Goal: Register for event/course: Sign up to attend an event or enroll in a course

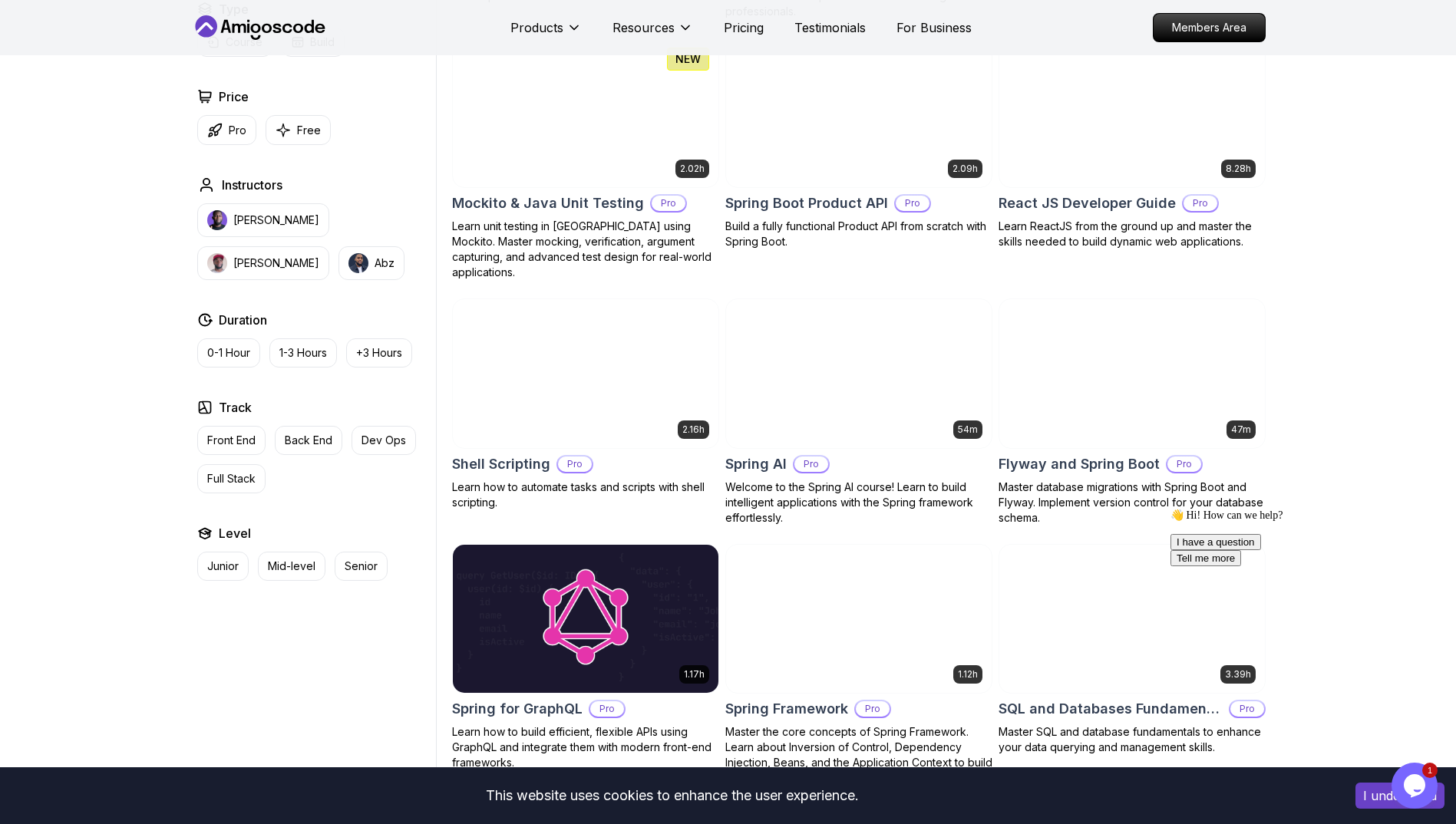
scroll to position [3357, 0]
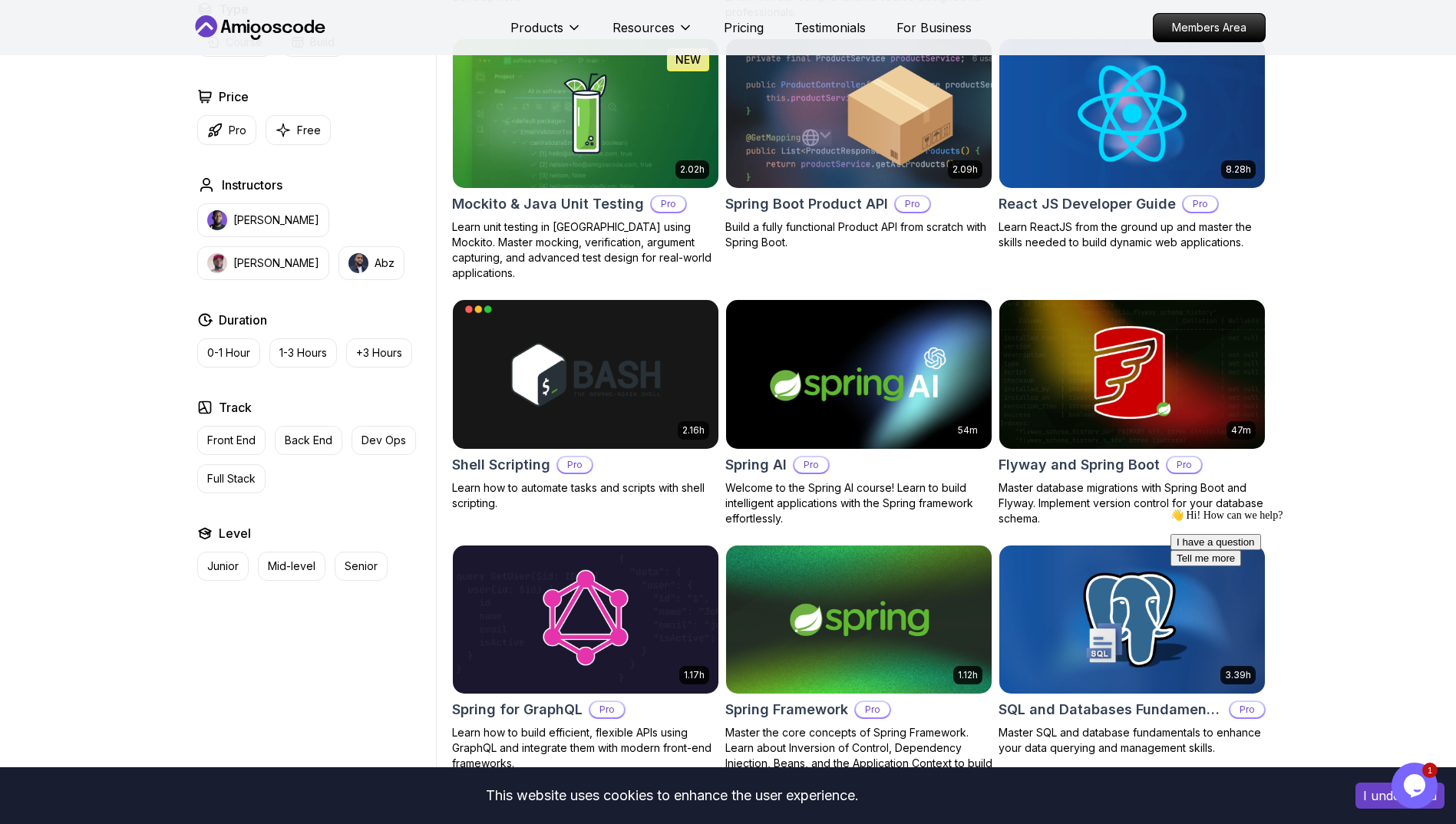
click at [961, 289] on body "This website uses cookies to enhance the user experience. I understand Products…" at bounding box center [728, 468] width 1456 height 7653
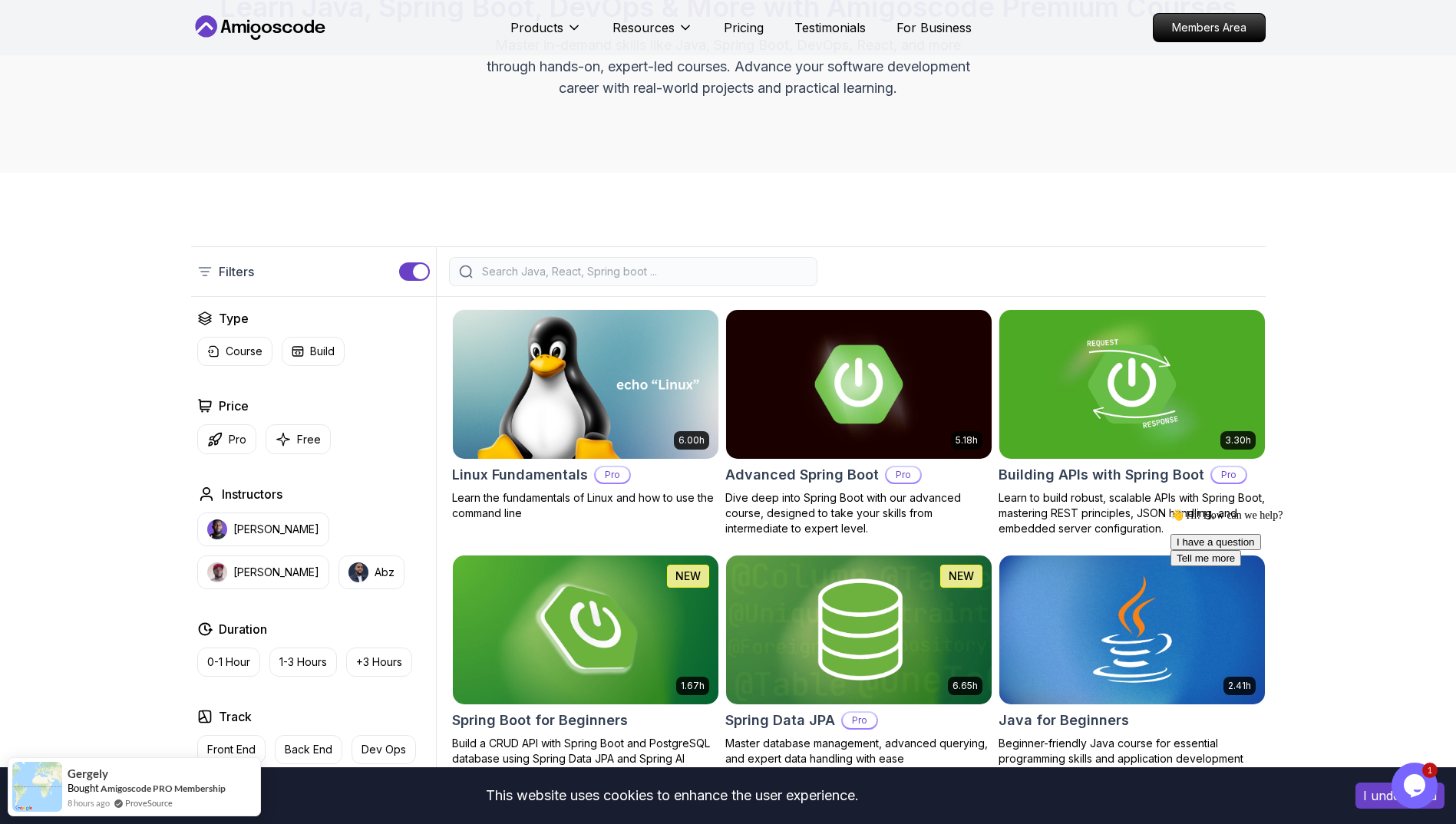
scroll to position [165, 0]
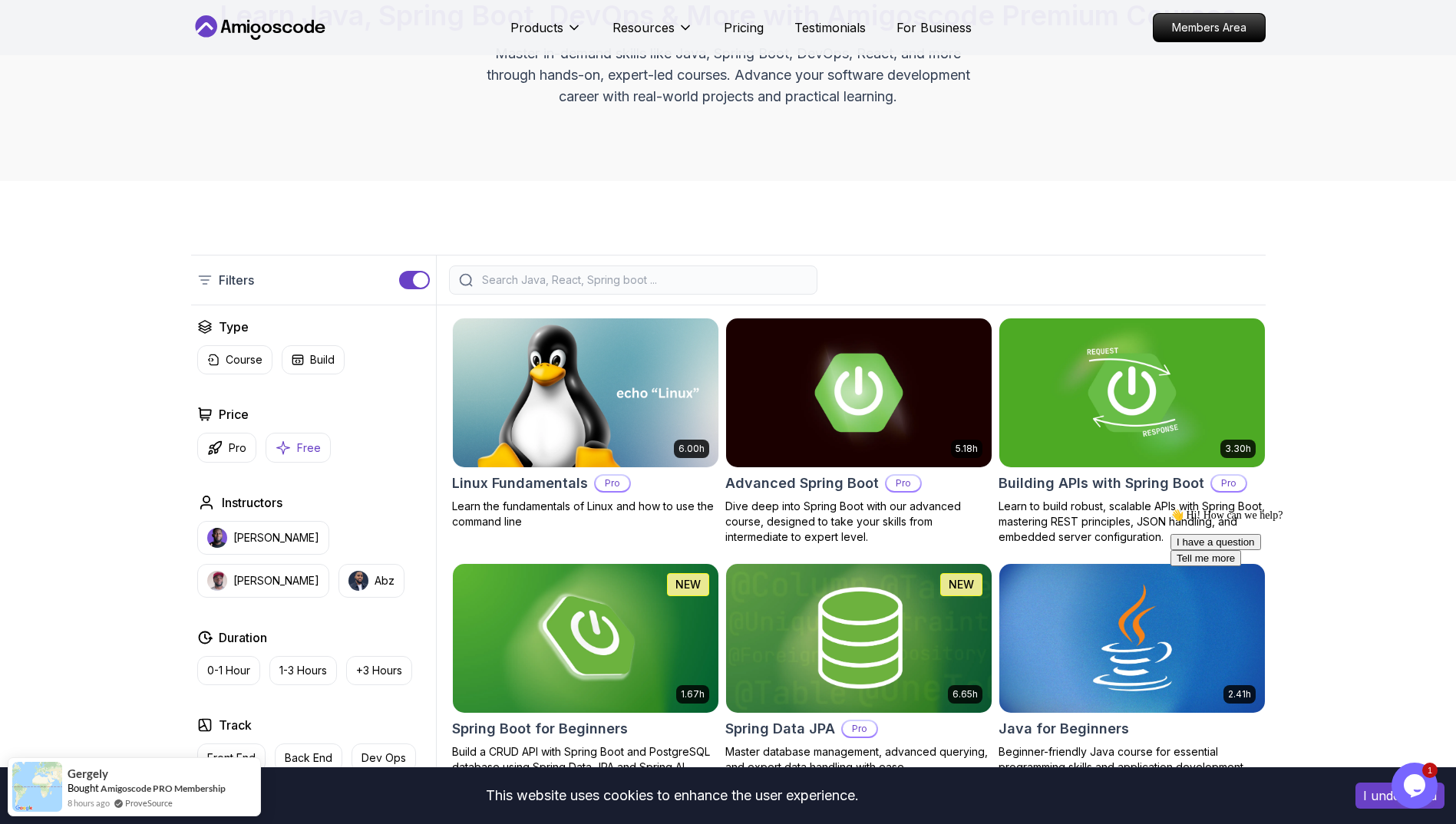
click at [283, 449] on icon "button" at bounding box center [283, 447] width 15 height 16
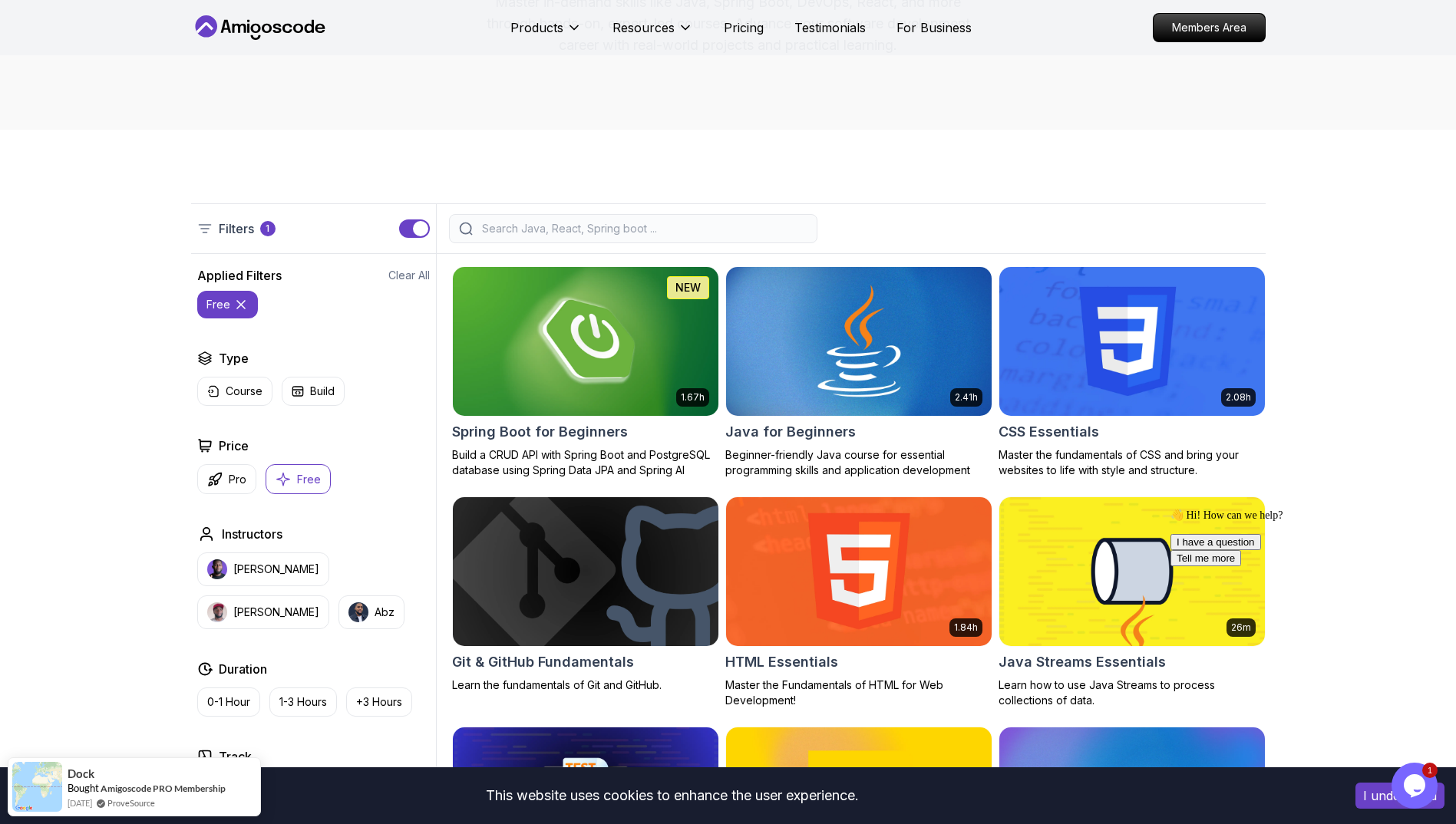
scroll to position [215, 0]
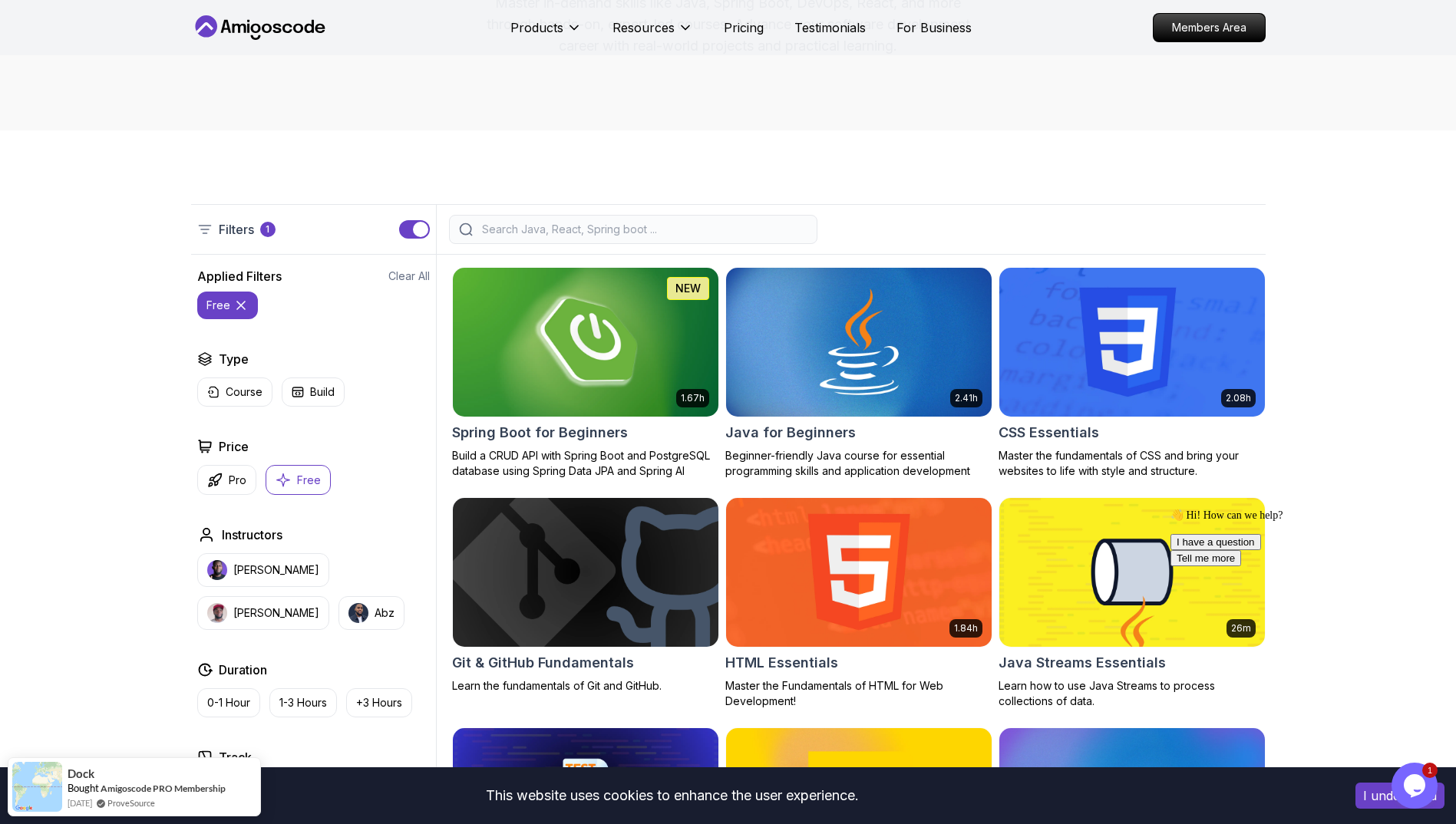
click at [564, 429] on h2 "Spring Boot for Beginners" at bounding box center [540, 432] width 176 height 22
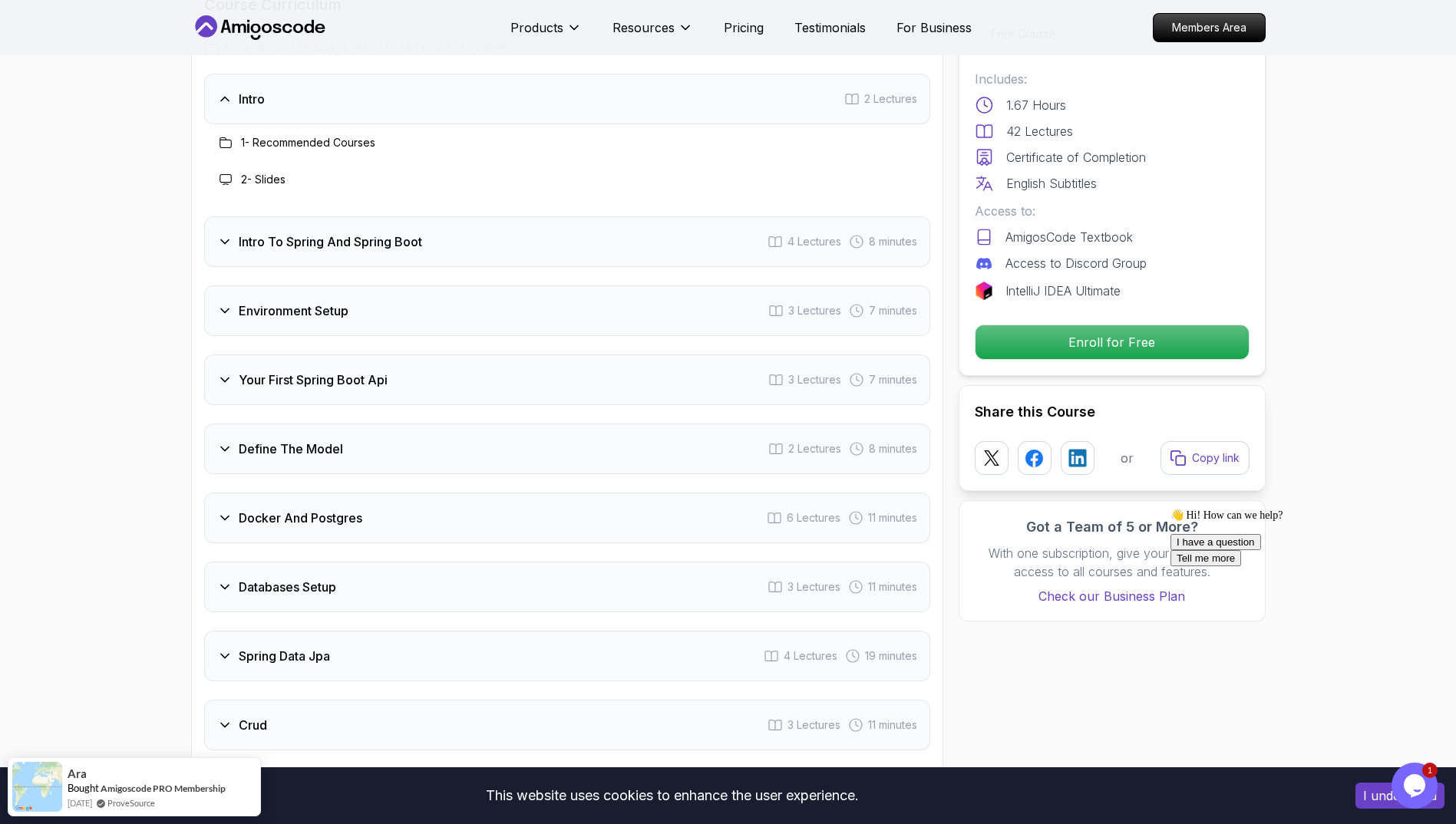
scroll to position [1955, 0]
click at [1091, 343] on p "Enroll for Free" at bounding box center [1112, 342] width 259 height 32
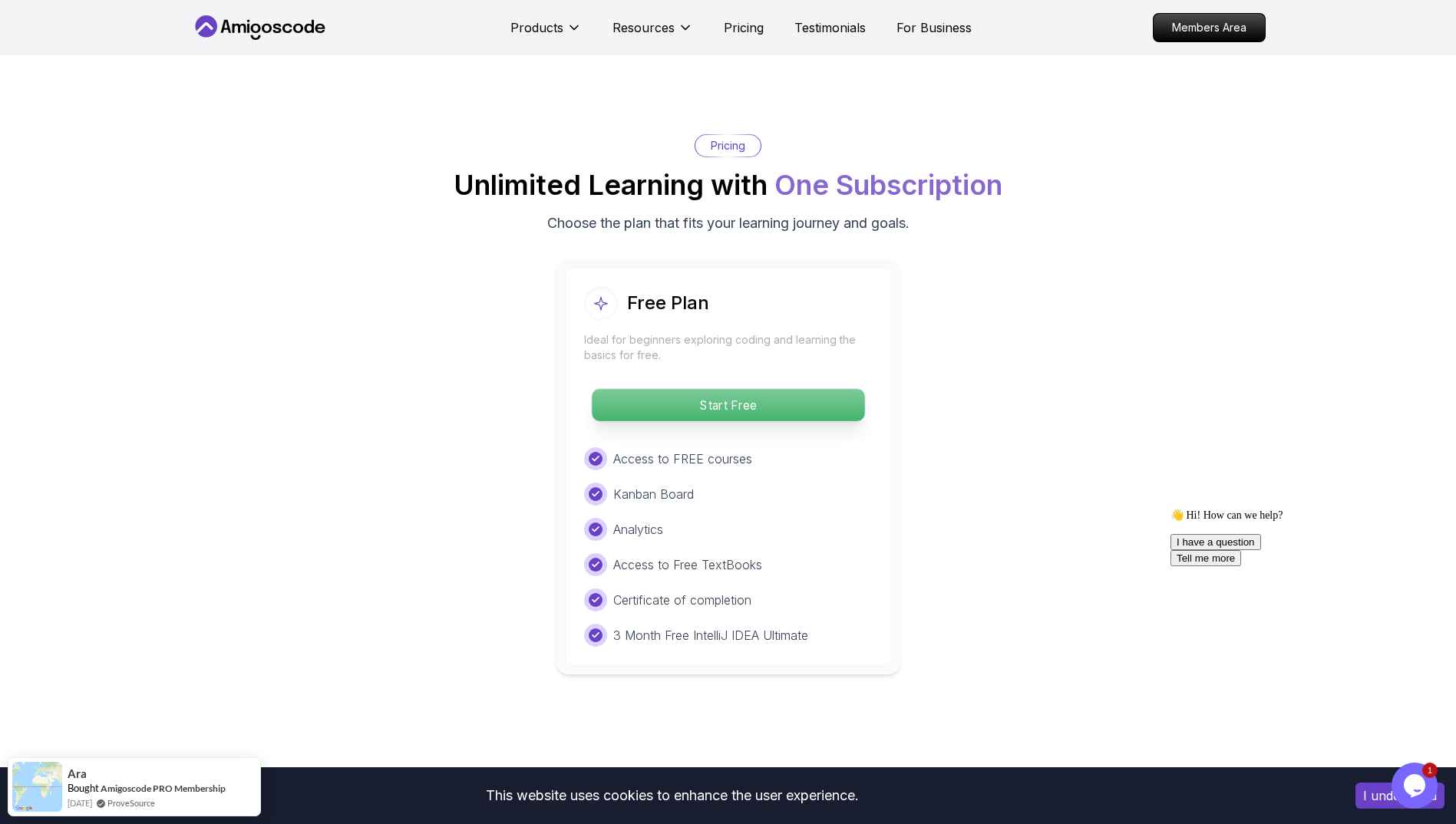
scroll to position [3014, 0]
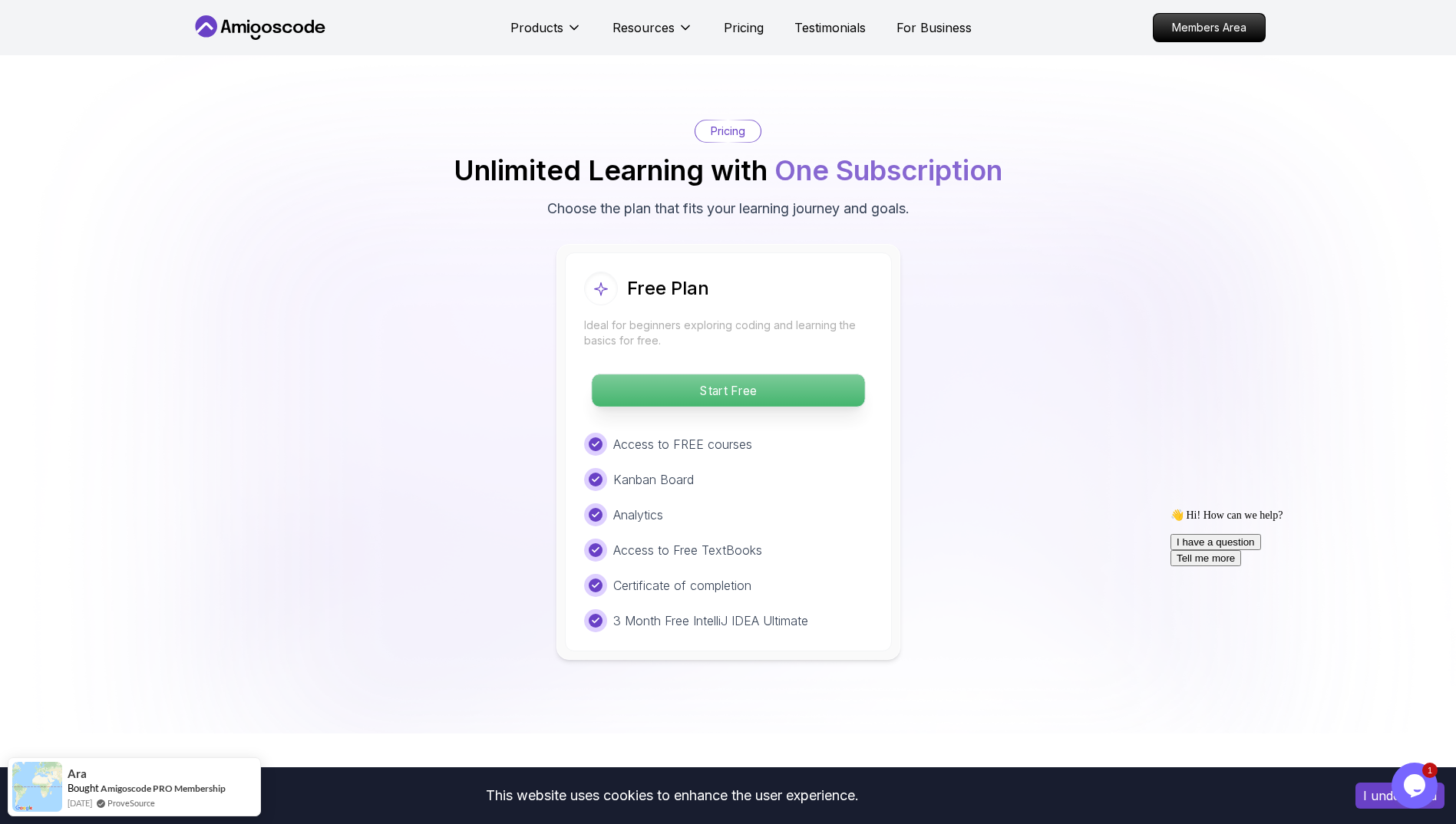
click at [764, 375] on p "Start Free" at bounding box center [728, 391] width 272 height 32
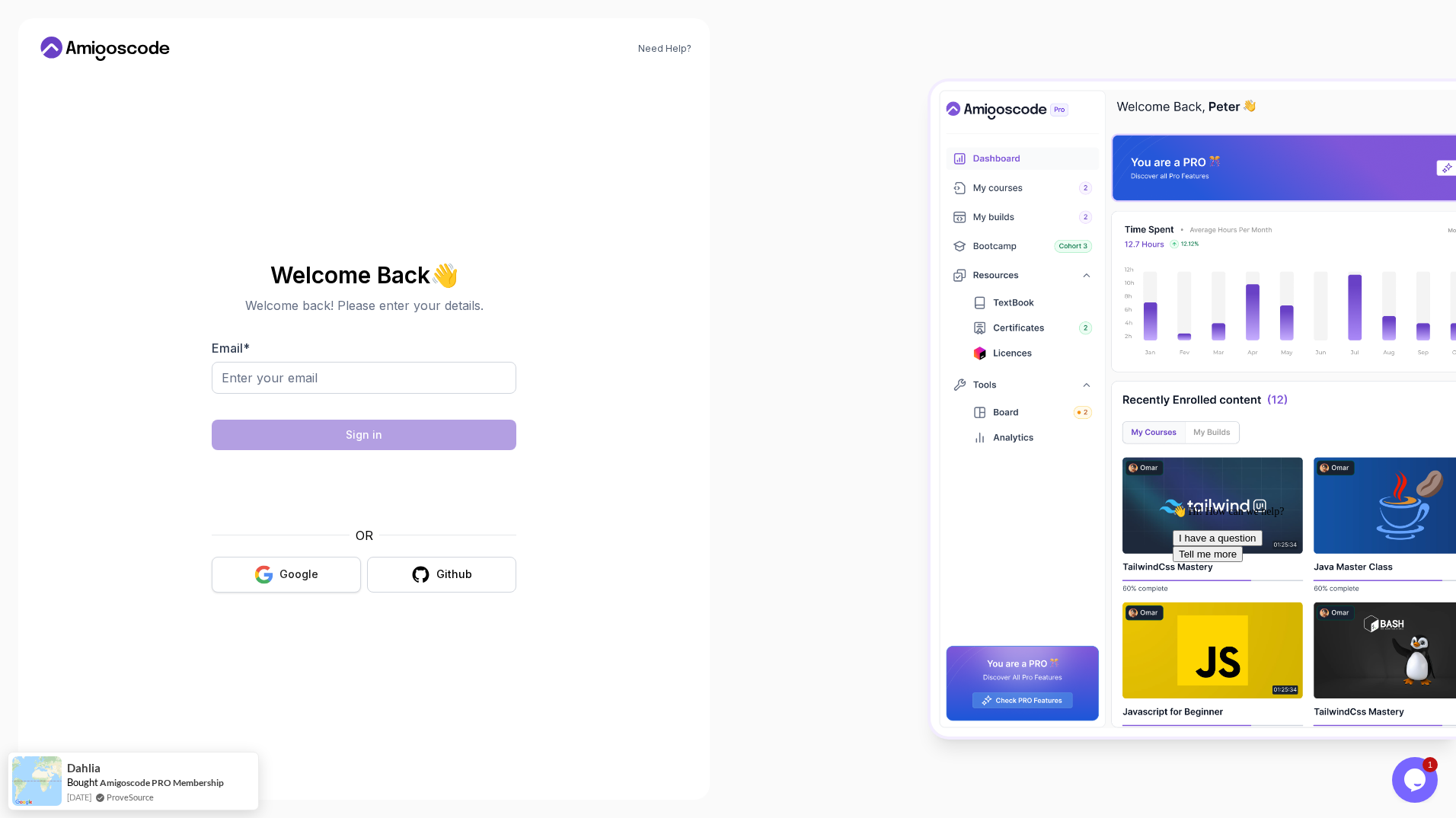
click at [267, 563] on button "Google" at bounding box center [286, 575] width 149 height 36
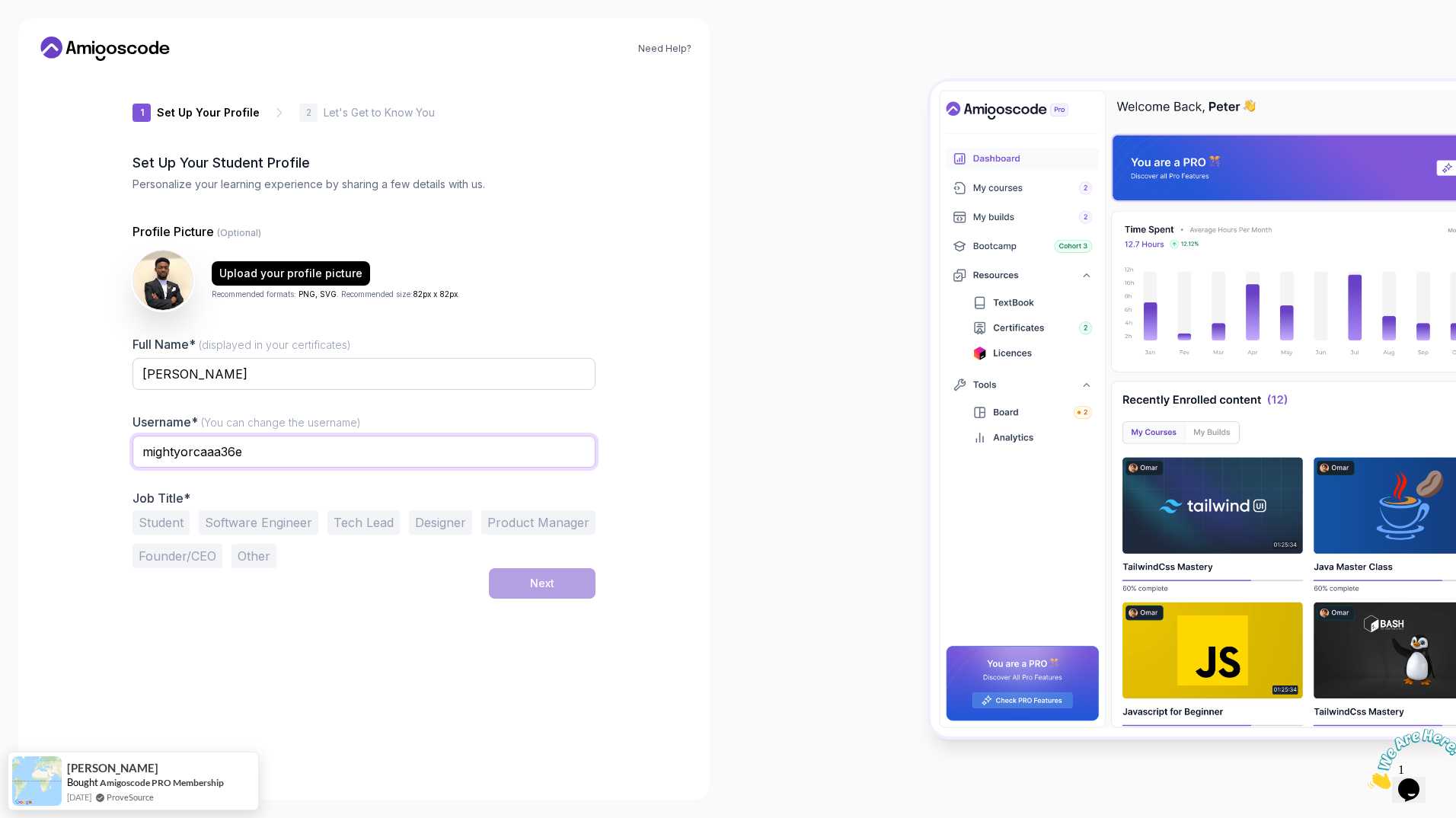
drag, startPoint x: 360, startPoint y: 465, endPoint x: 207, endPoint y: 461, distance: 153.1
click at [207, 461] on input "mightyorcaaa36e" at bounding box center [363, 452] width 463 height 32
type input "ivukpong"
click at [310, 648] on div "1 Set Up Your Profile 1 Set Up Your Profile 2 Let's Get to Know You Set Up Your…" at bounding box center [363, 427] width 463 height 709
click at [444, 669] on div "1 Set Up Your Profile 1 Set Up Your Profile 2 Let's Get to Know You Set Up Your…" at bounding box center [363, 427] width 463 height 709
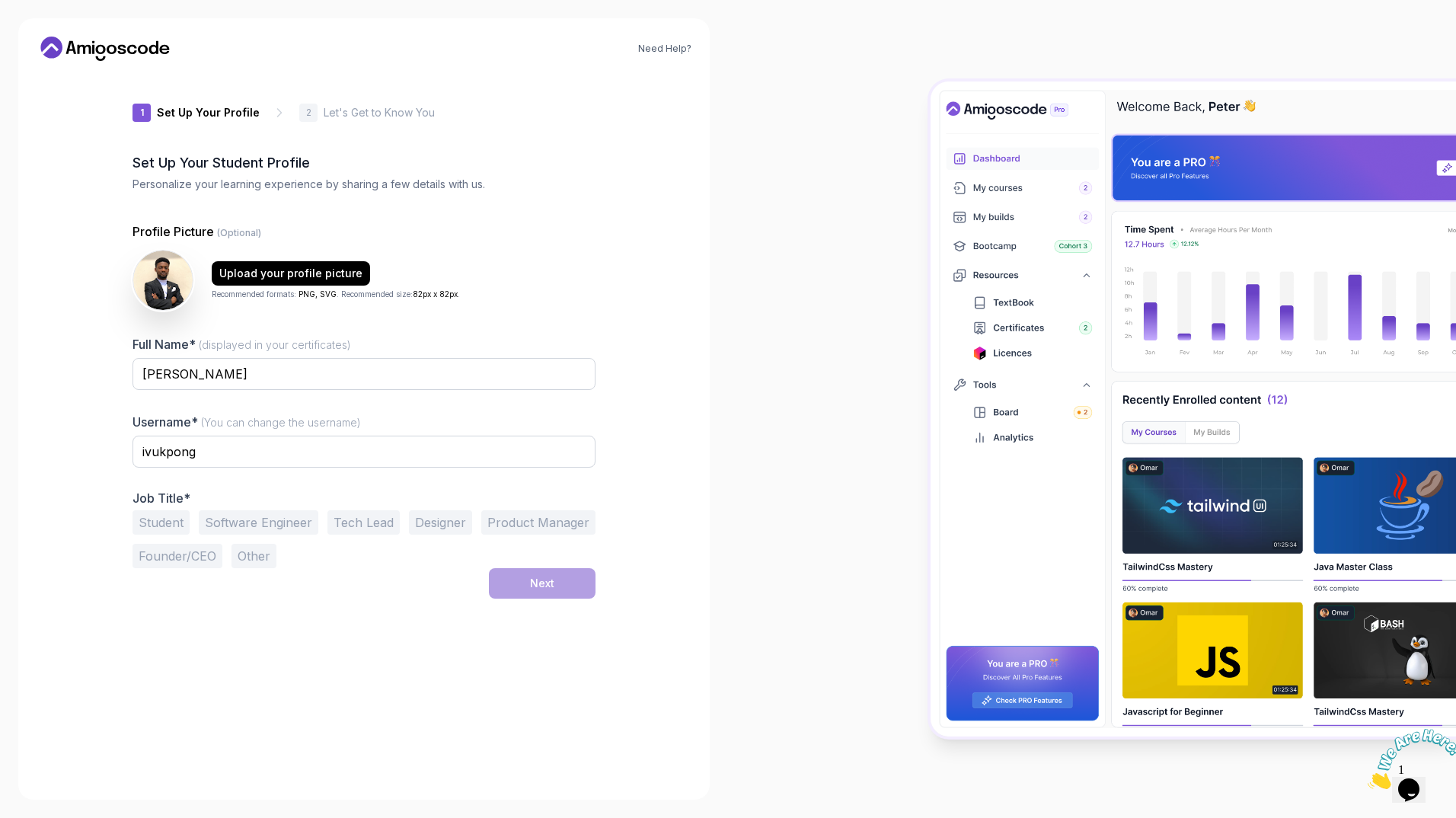
click at [245, 519] on button "Software Engineer" at bounding box center [258, 523] width 119 height 24
click at [190, 520] on div "Student Software Engineer Tech Lead Designer Product Manager Founder/CEO Other" at bounding box center [363, 540] width 463 height 58
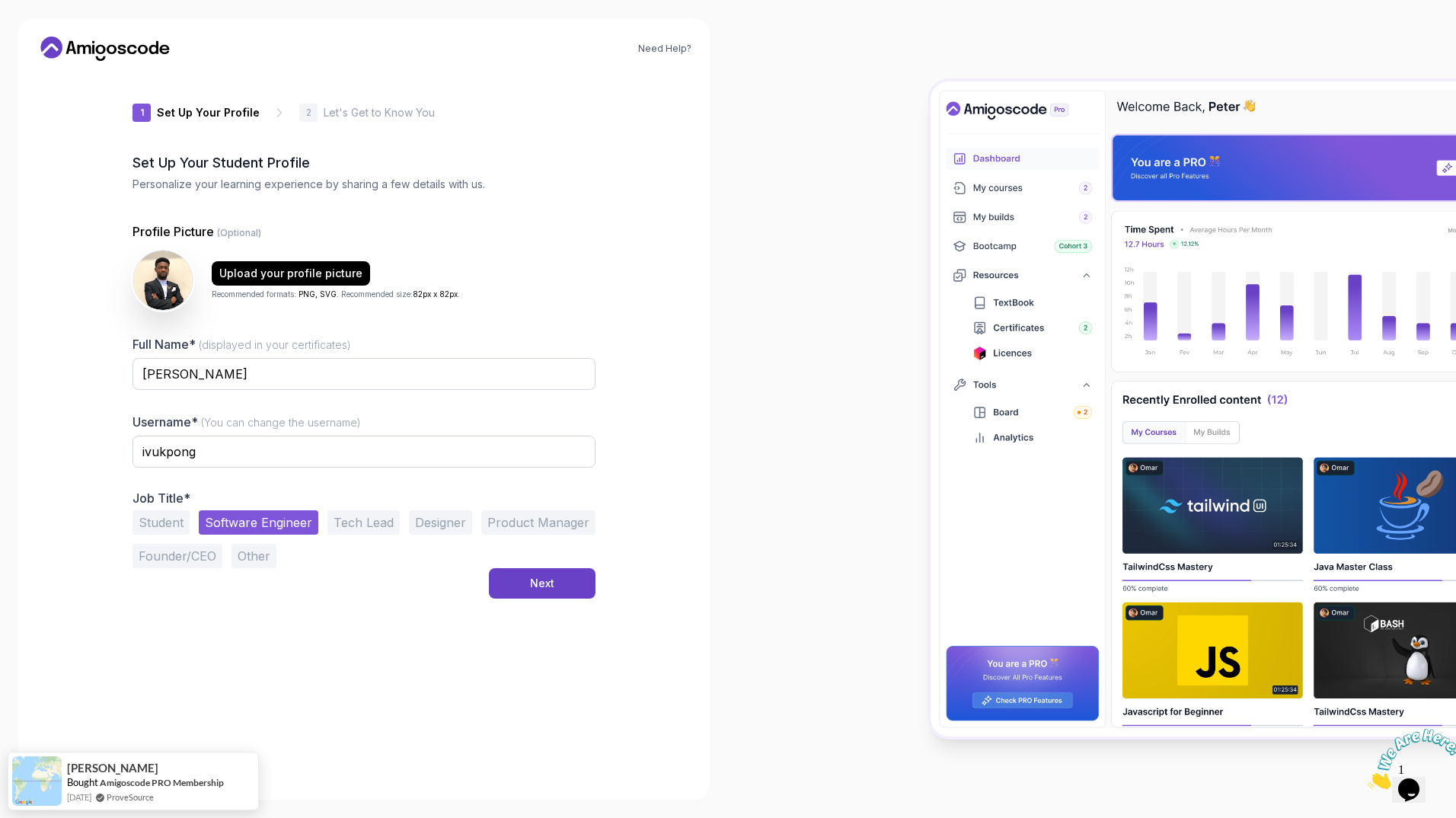
click at [172, 518] on button "Student" at bounding box center [161, 523] width 57 height 24
click at [235, 521] on button "Software Engineer" at bounding box center [258, 523] width 119 height 24
click at [524, 588] on button "Next" at bounding box center [543, 583] width 107 height 30
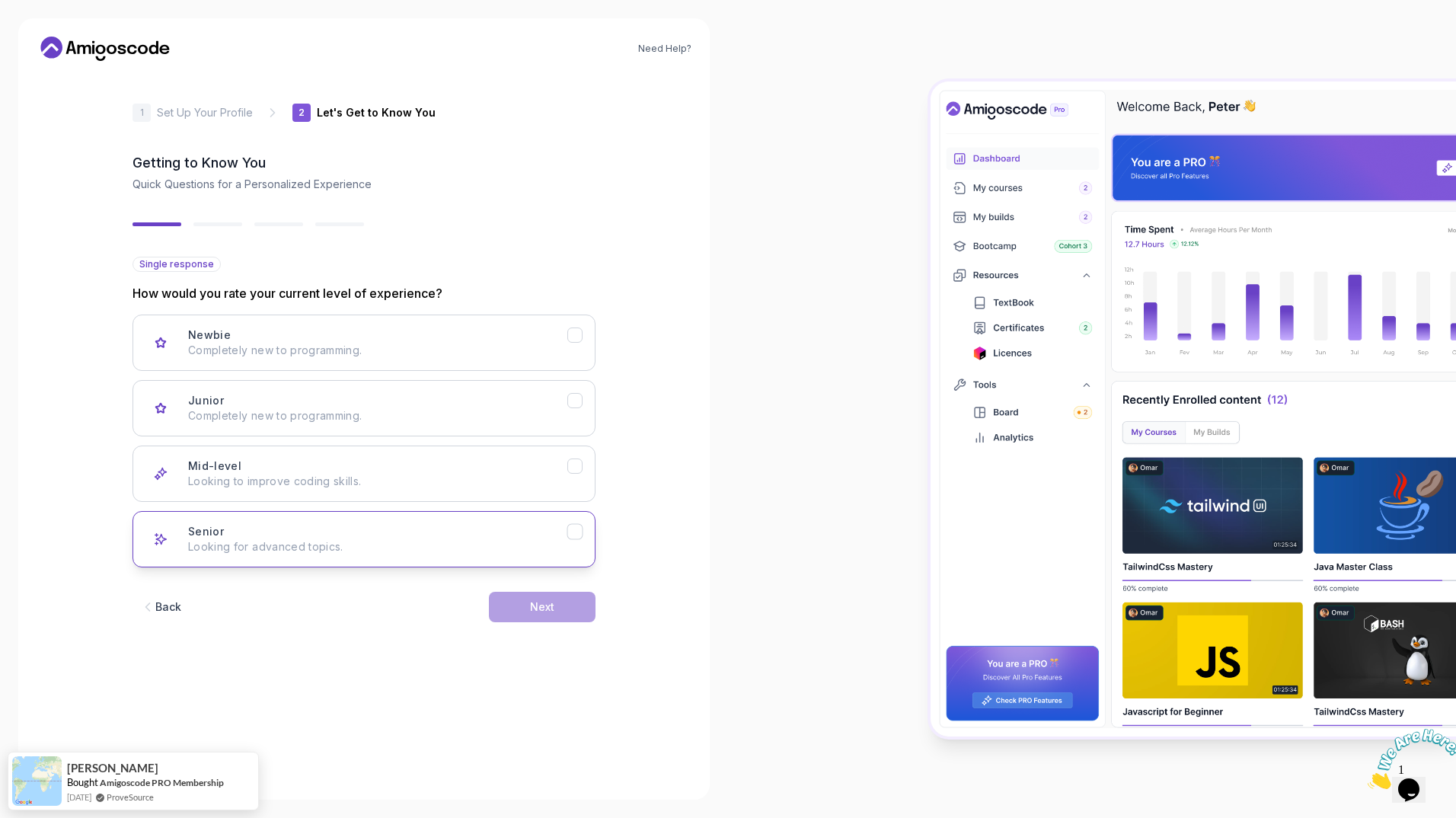
click at [517, 561] on button "Senior Looking for advanced topics." at bounding box center [363, 539] width 463 height 56
click at [559, 620] on button "Next" at bounding box center [543, 607] width 107 height 30
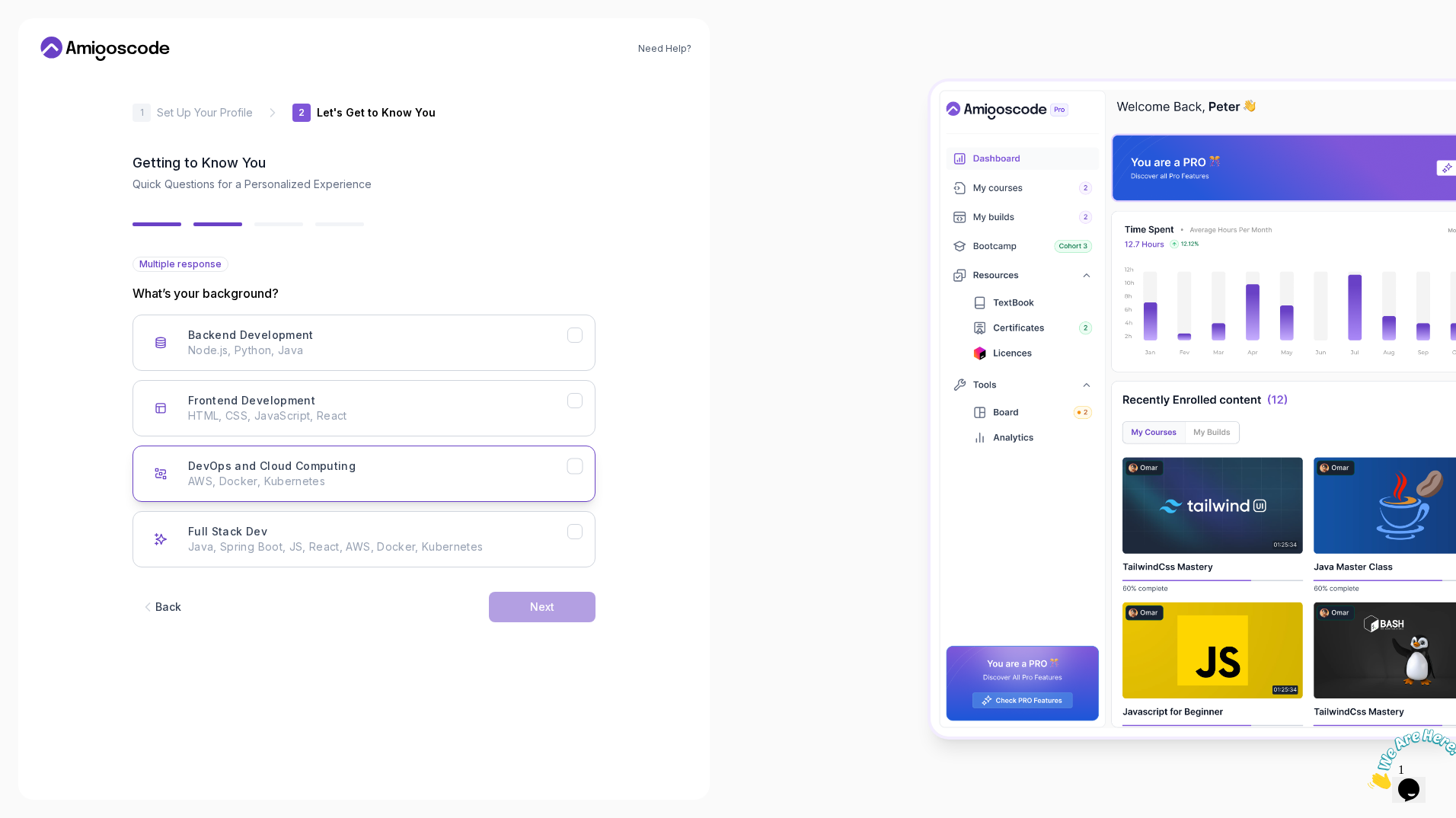
click at [558, 448] on button "DevOps and Cloud Computing AWS, Docker, Kubernetes" at bounding box center [363, 474] width 463 height 56
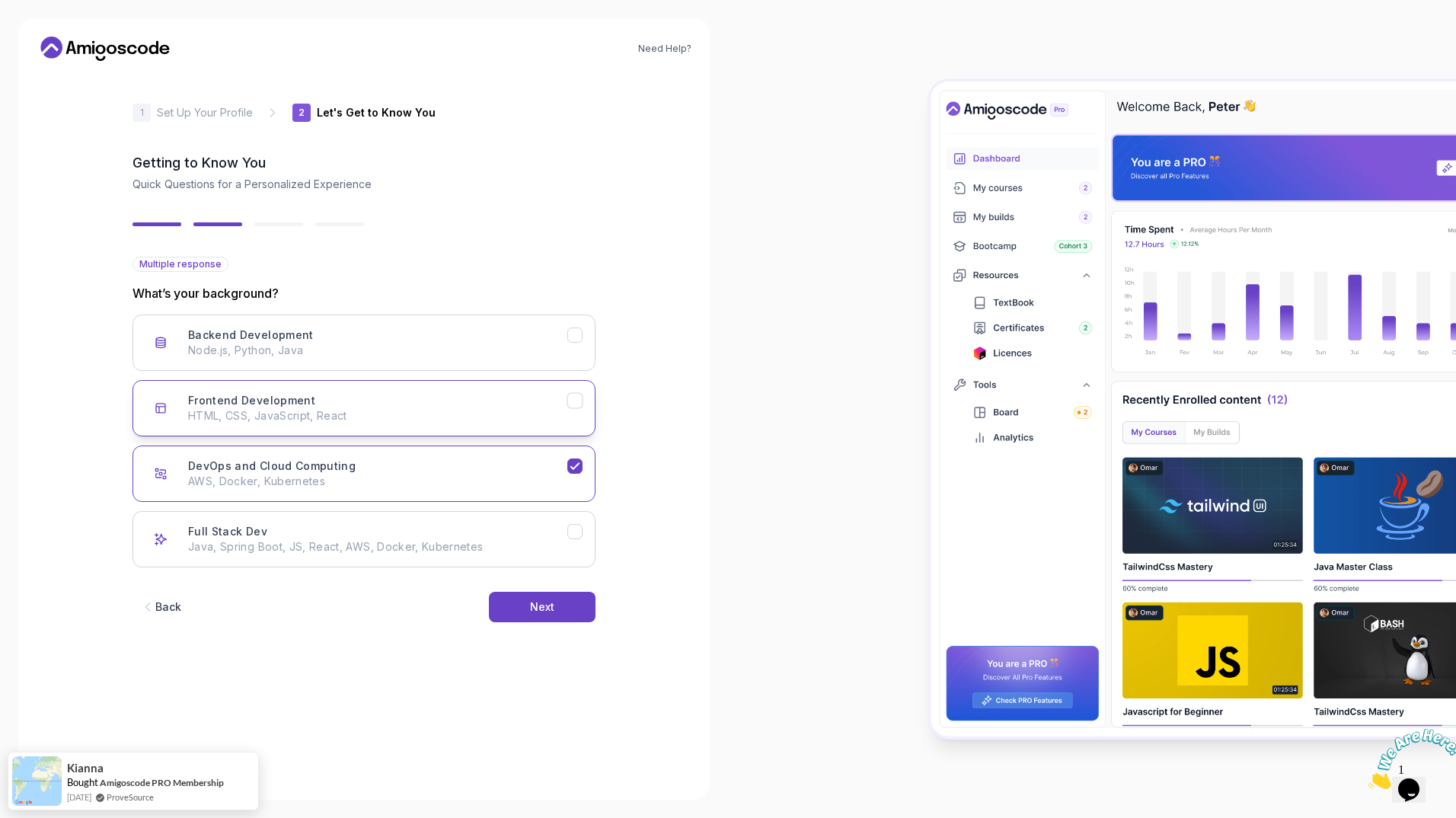
click at [564, 386] on button "Frontend Development HTML, CSS, JavaScript, React" at bounding box center [363, 409] width 463 height 56
click at [563, 345] on p "Node.js, Python, Java" at bounding box center [377, 350] width 379 height 15
click at [579, 520] on button "Full Stack Dev Java, Spring Boot, JS, React, AWS, Docker, Kubernetes" at bounding box center [363, 539] width 463 height 56
click at [575, 495] on button "DevOps and Cloud Computing AWS, Docker, Kubernetes" at bounding box center [363, 474] width 463 height 56
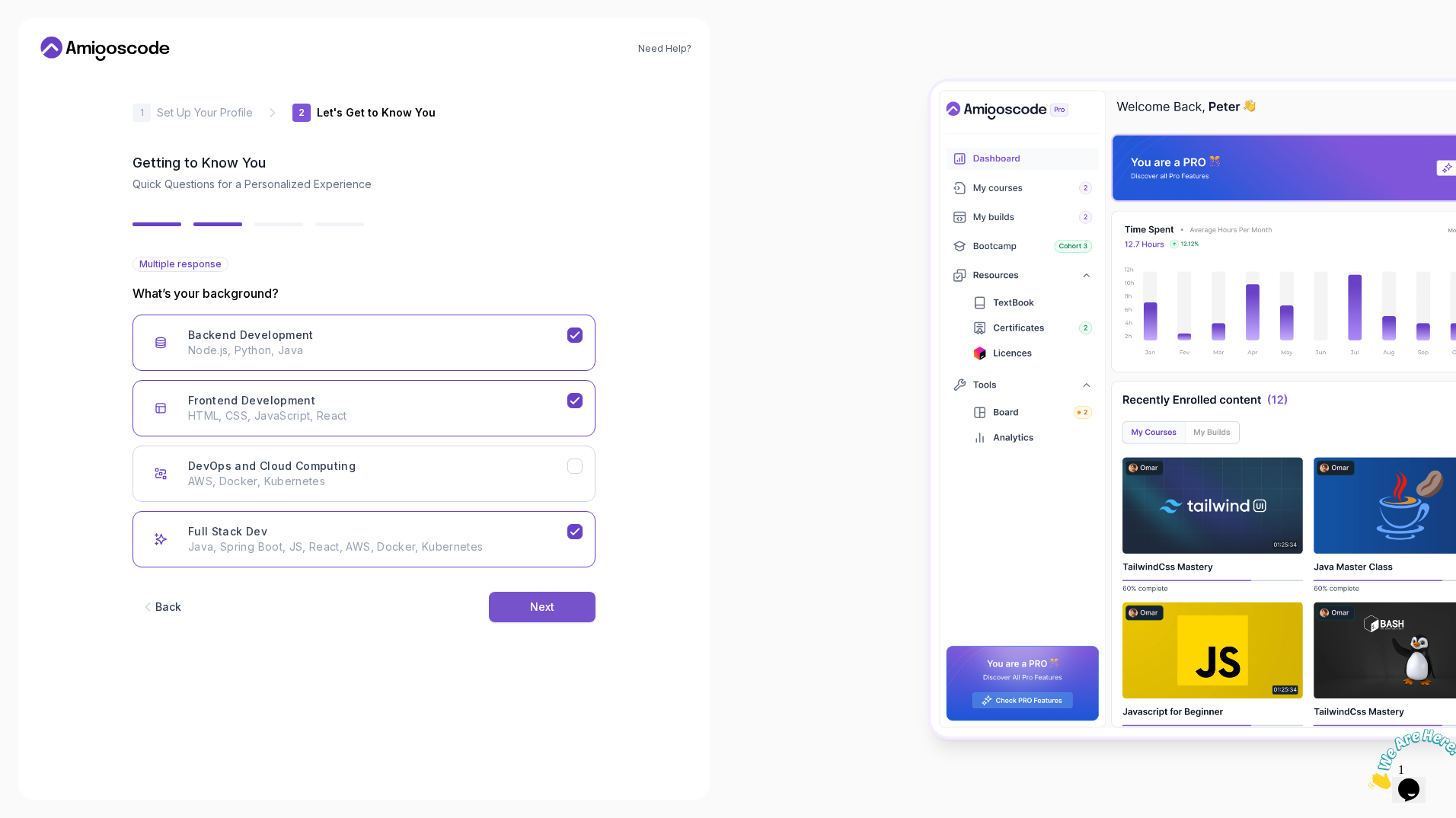
click at [555, 607] on button "Next" at bounding box center [543, 607] width 107 height 30
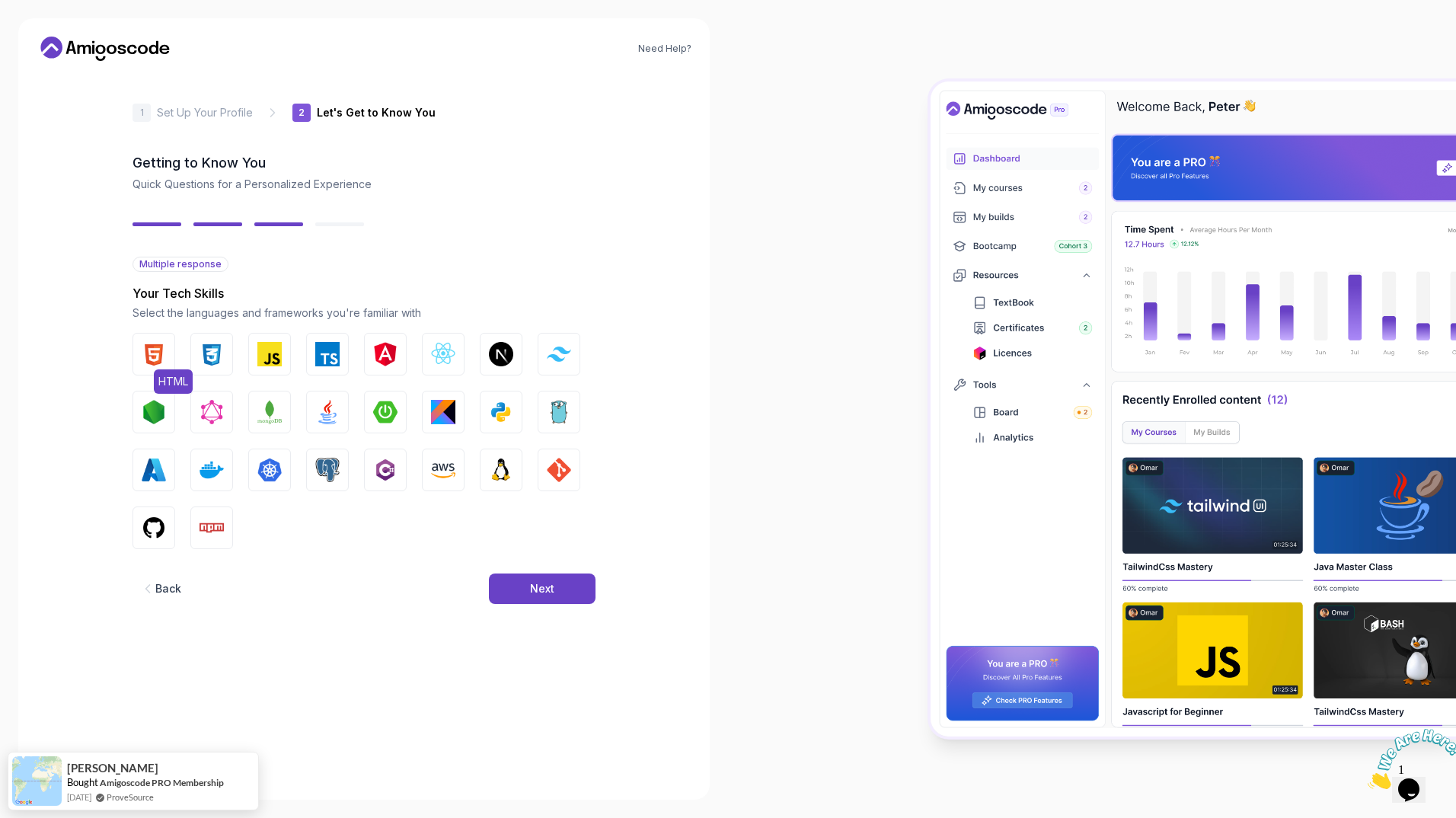
click at [168, 360] on button "HTML" at bounding box center [153, 354] width 42 height 42
click at [209, 358] on img "button" at bounding box center [212, 354] width 24 height 24
click at [256, 352] on button "JavaScript" at bounding box center [268, 354] width 42 height 42
click at [321, 347] on img "button" at bounding box center [328, 354] width 24 height 24
click at [366, 348] on button "Angular" at bounding box center [385, 354] width 42 height 42
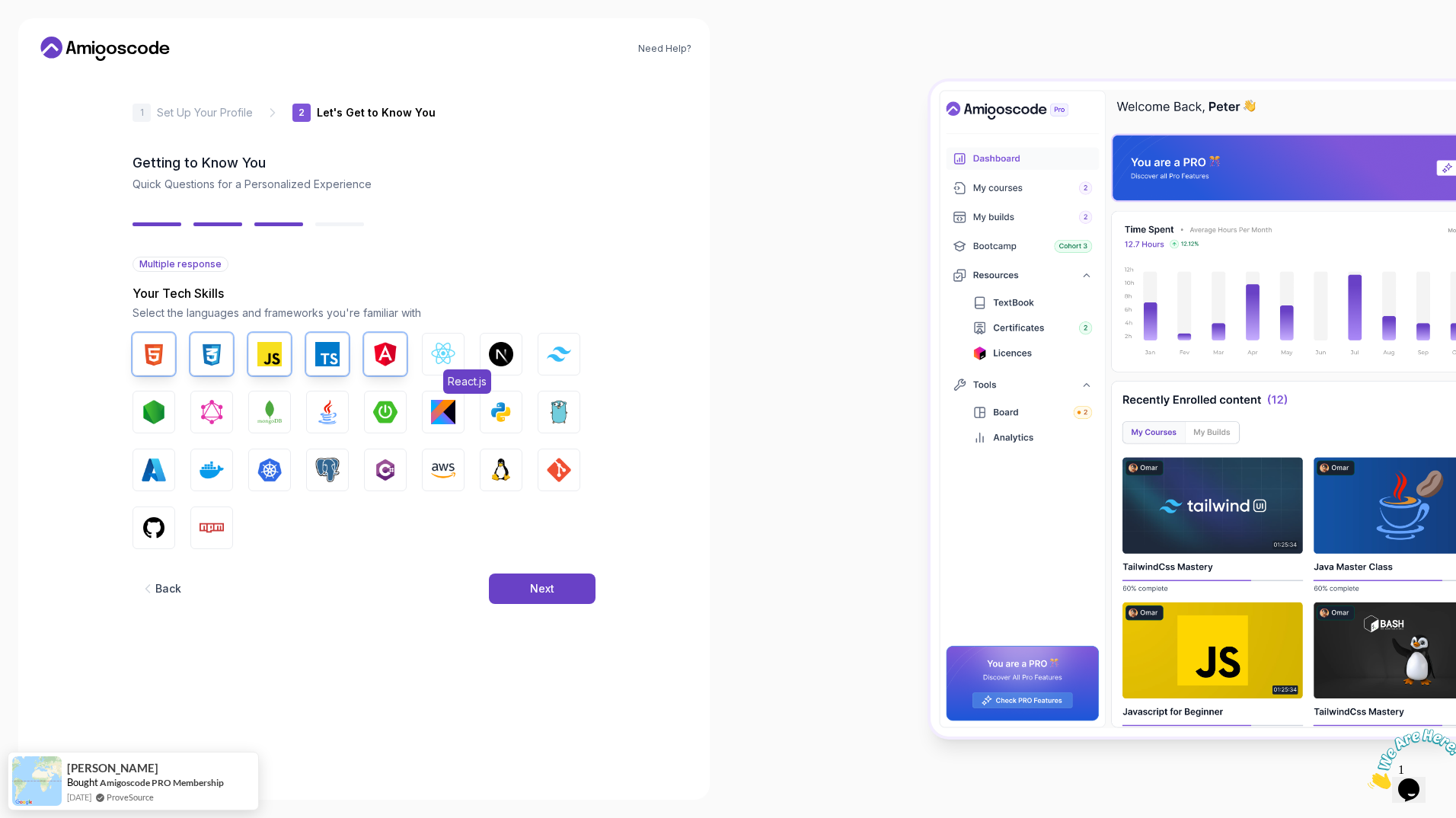
click at [434, 342] on img "button" at bounding box center [443, 354] width 24 height 24
click at [479, 341] on div "HTML CSS JavaScript TypeScript Angular React.js Next.js Tailwind CSS Node.js Gr…" at bounding box center [363, 441] width 463 height 216
click at [486, 340] on button "Next.js" at bounding box center [500, 354] width 42 height 42
drag, startPoint x: 537, startPoint y: 340, endPoint x: 551, endPoint y: 362, distance: 26.1
click at [551, 362] on div "HTML CSS JavaScript TypeScript Angular React.js Next.js Tailwind CSS Node.js Gr…" at bounding box center [363, 441] width 463 height 216
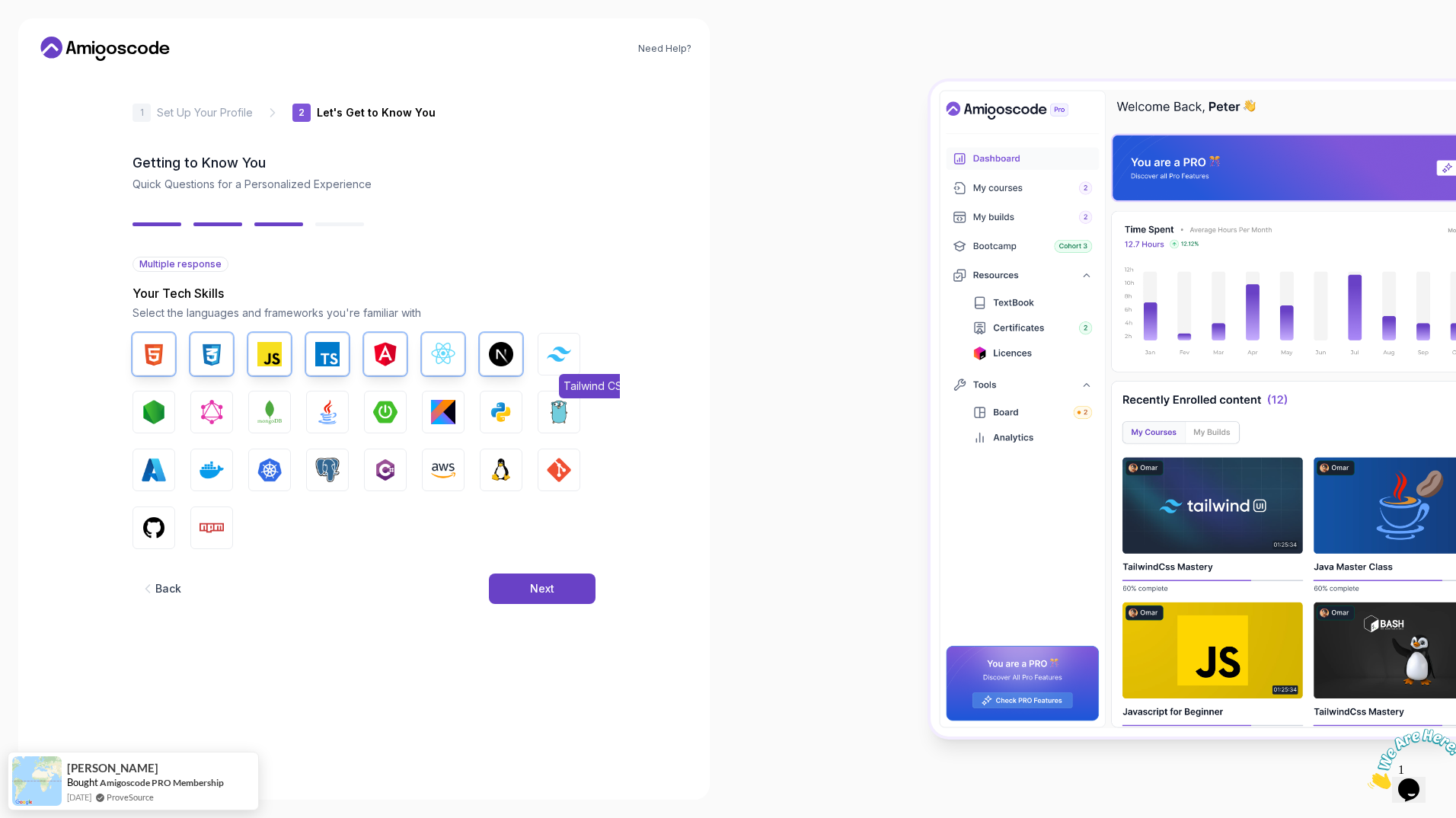
click at [551, 362] on button "Tailwind CSS" at bounding box center [559, 354] width 42 height 42
click at [155, 419] on img "button" at bounding box center [154, 412] width 24 height 24
click at [190, 426] on div "HTML CSS JavaScript TypeScript Angular React.js Next.js Tailwind CSS Node.js Gr…" at bounding box center [363, 441] width 463 height 216
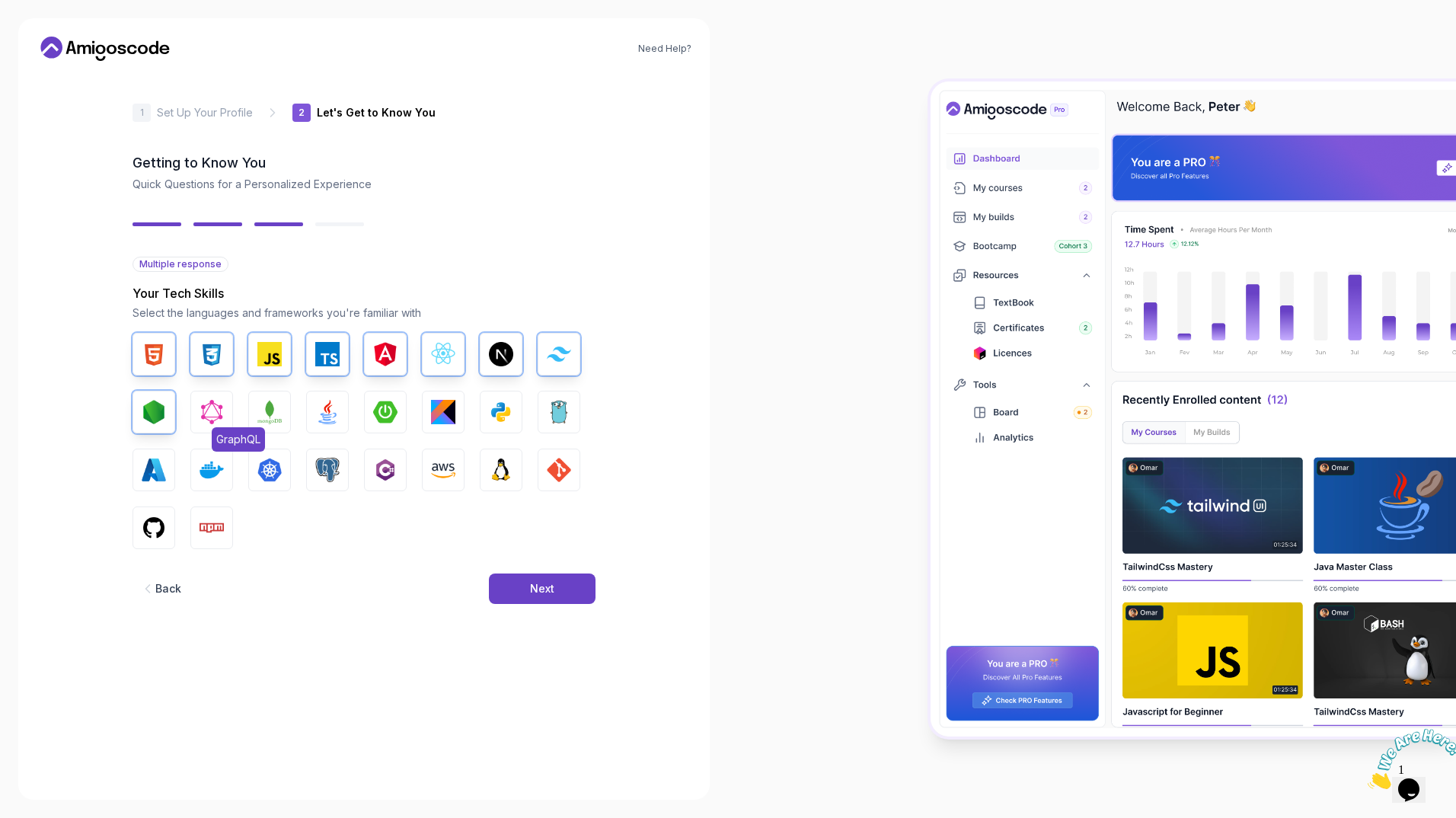
click at [202, 418] on img "button" at bounding box center [212, 412] width 24 height 24
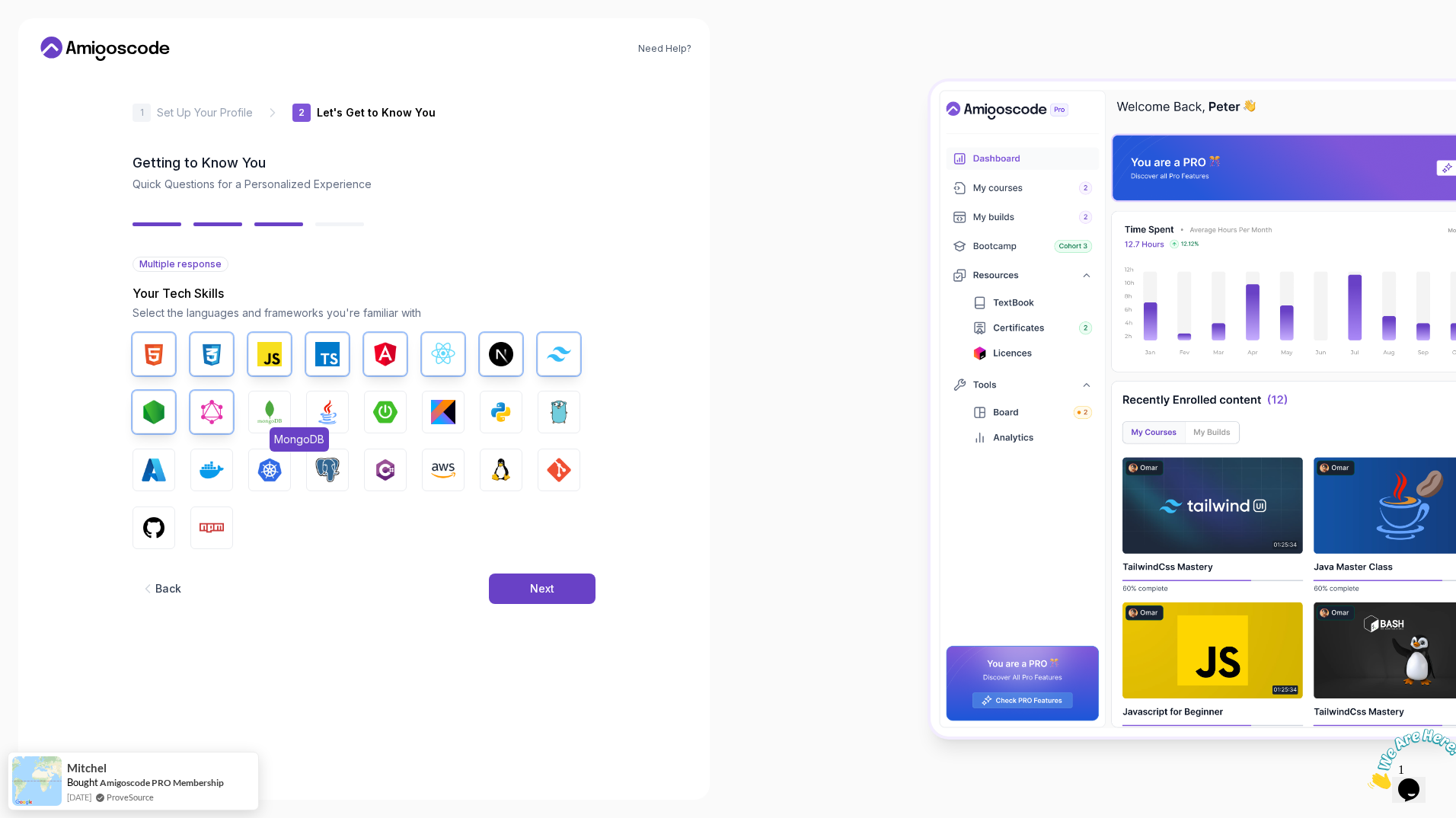
click at [262, 418] on img "button" at bounding box center [269, 412] width 24 height 24
click at [333, 409] on img "button" at bounding box center [328, 412] width 24 height 24
click at [495, 408] on img "button" at bounding box center [501, 412] width 24 height 24
click at [153, 470] on img "button" at bounding box center [154, 471] width 24 height 24
click at [196, 471] on button "Docker" at bounding box center [211, 470] width 42 height 42
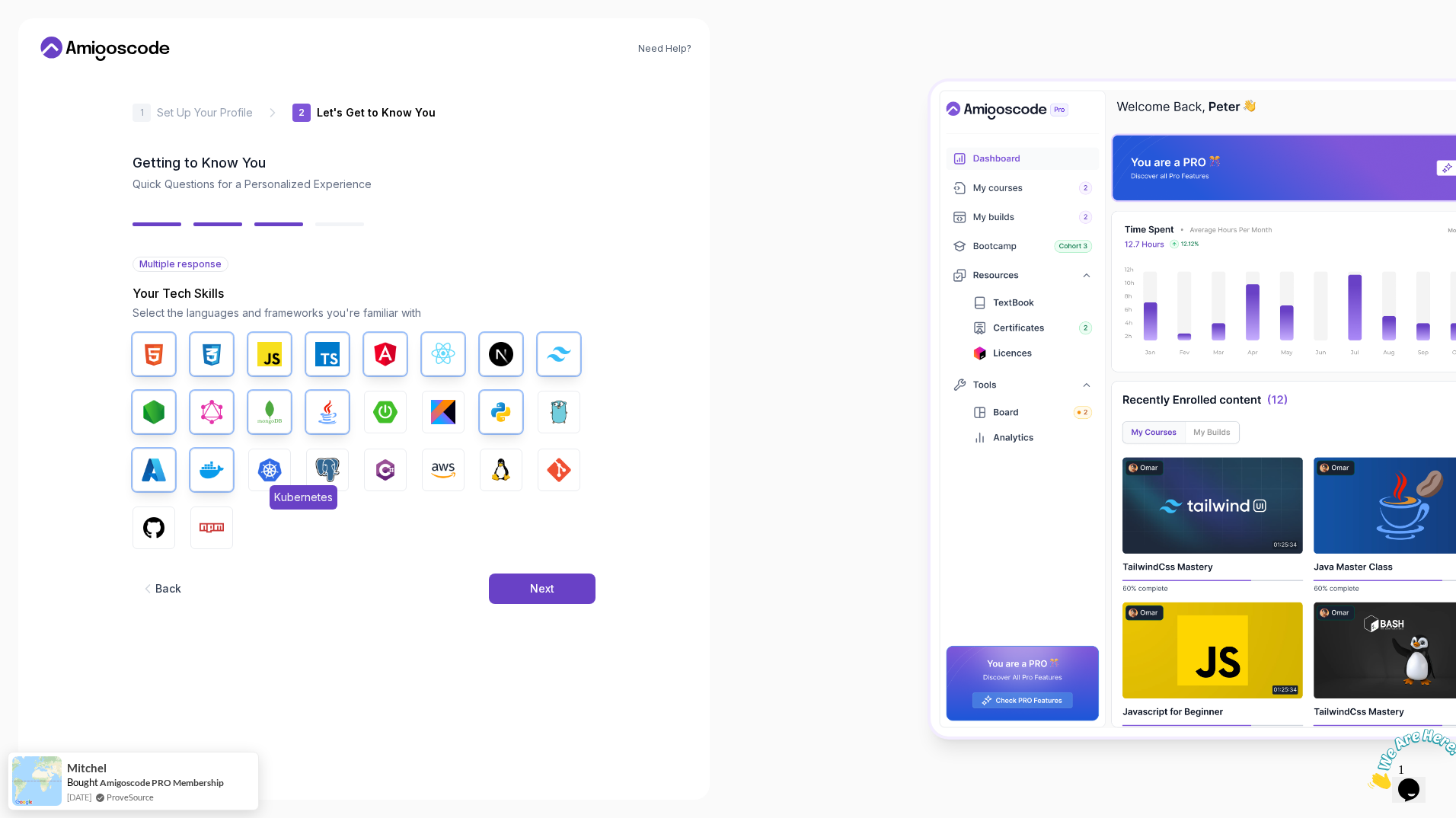
click at [262, 468] on img "button" at bounding box center [269, 471] width 24 height 24
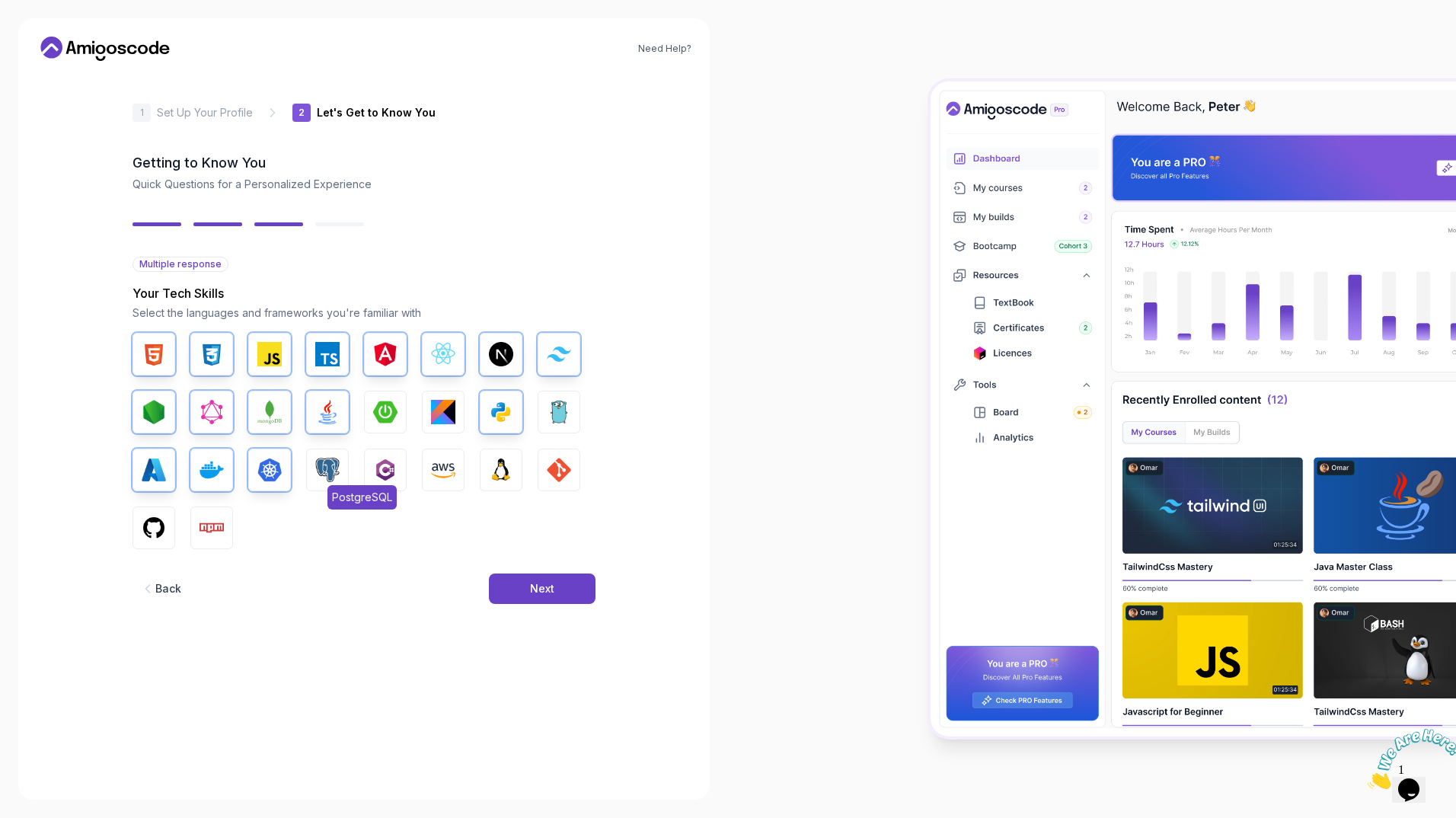
click at [321, 471] on img "button" at bounding box center [328, 471] width 24 height 24
click at [374, 473] on img "button" at bounding box center [386, 471] width 24 height 24
click at [438, 473] on img "button" at bounding box center [443, 471] width 24 height 24
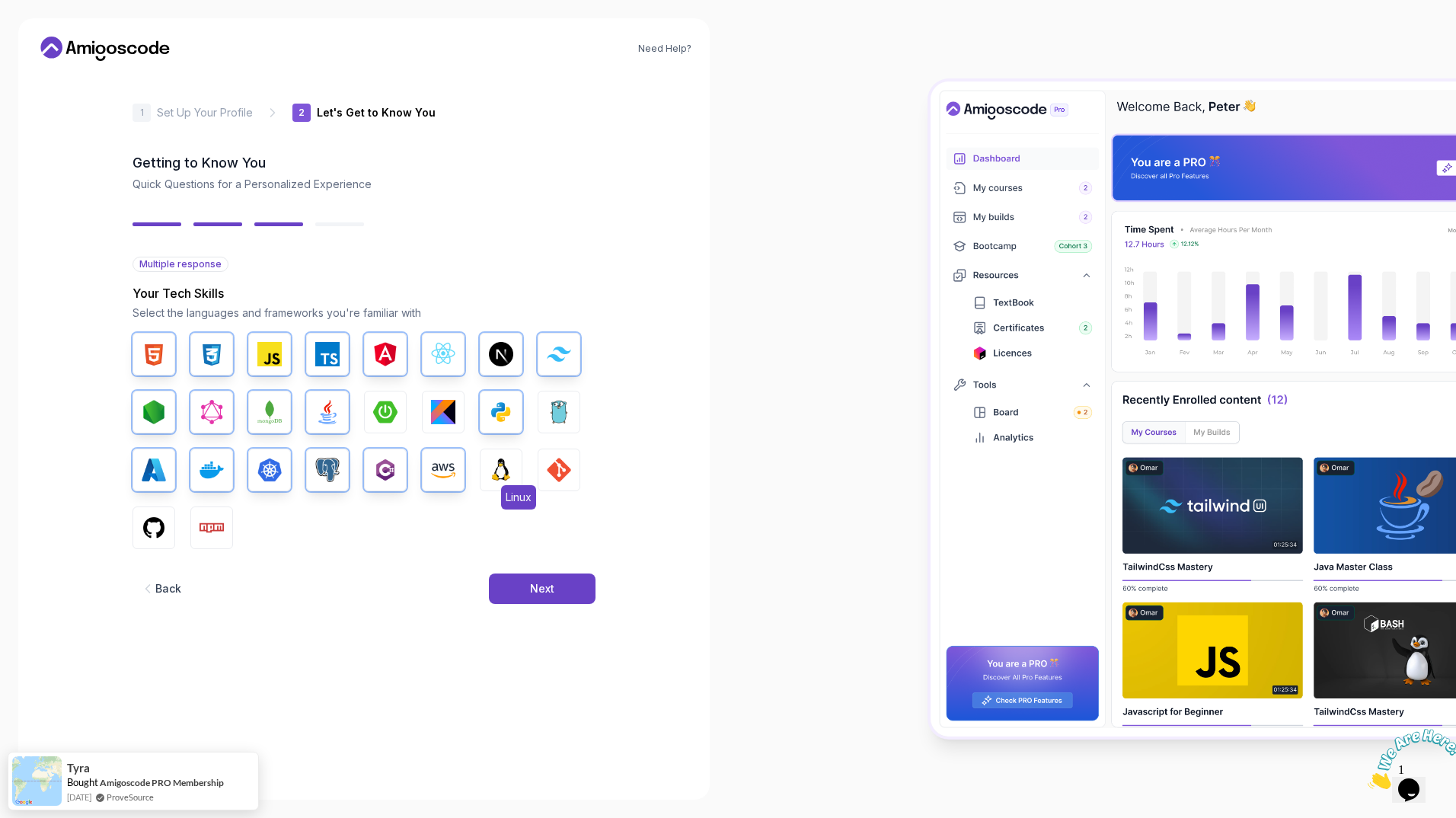
click at [493, 474] on img "button" at bounding box center [501, 471] width 24 height 24
click at [553, 471] on img "button" at bounding box center [559, 471] width 24 height 24
click at [164, 523] on img "button" at bounding box center [154, 528] width 24 height 24
click at [212, 525] on img "button" at bounding box center [212, 528] width 24 height 24
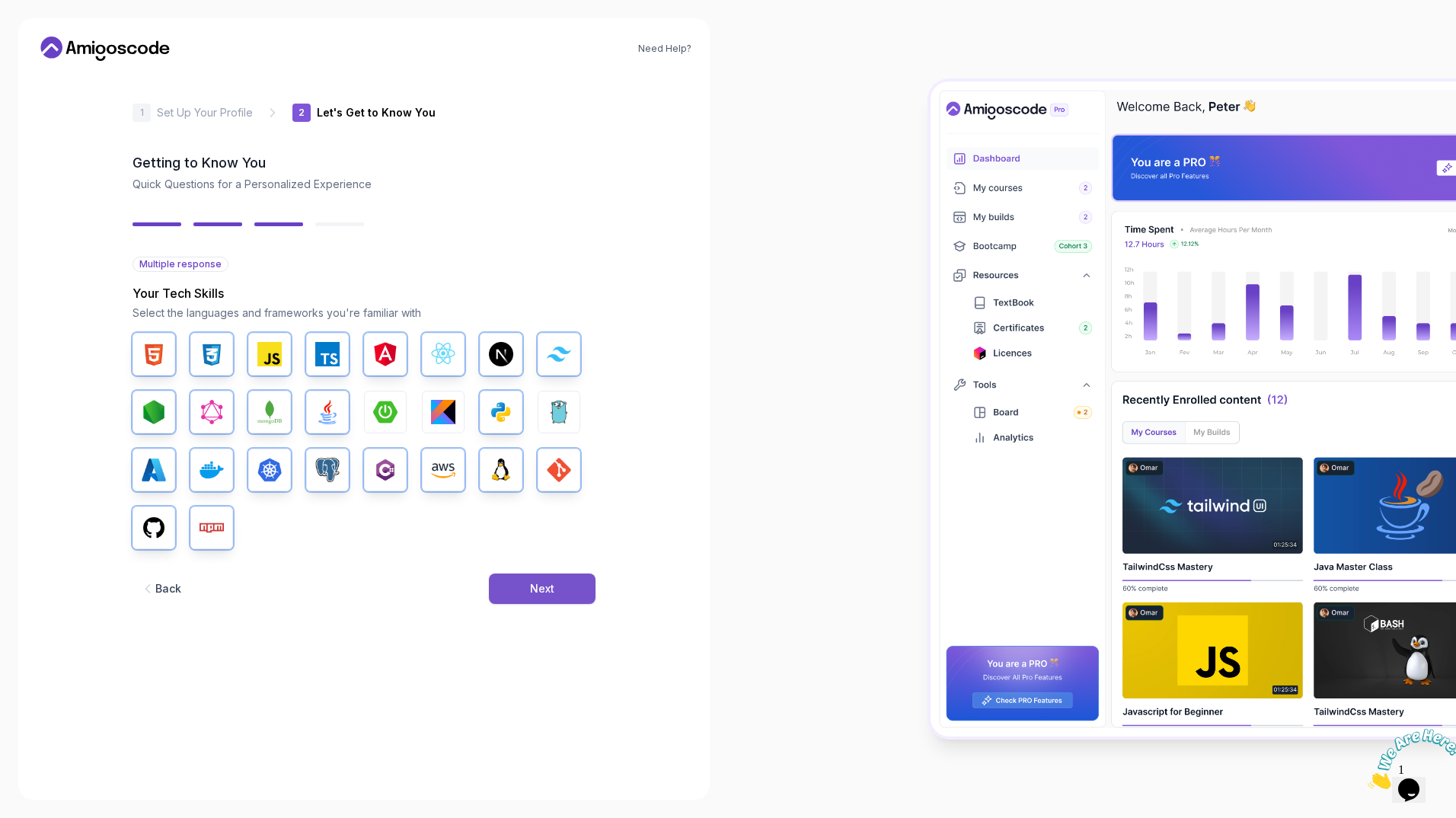
click at [539, 600] on button "Next" at bounding box center [543, 589] width 107 height 30
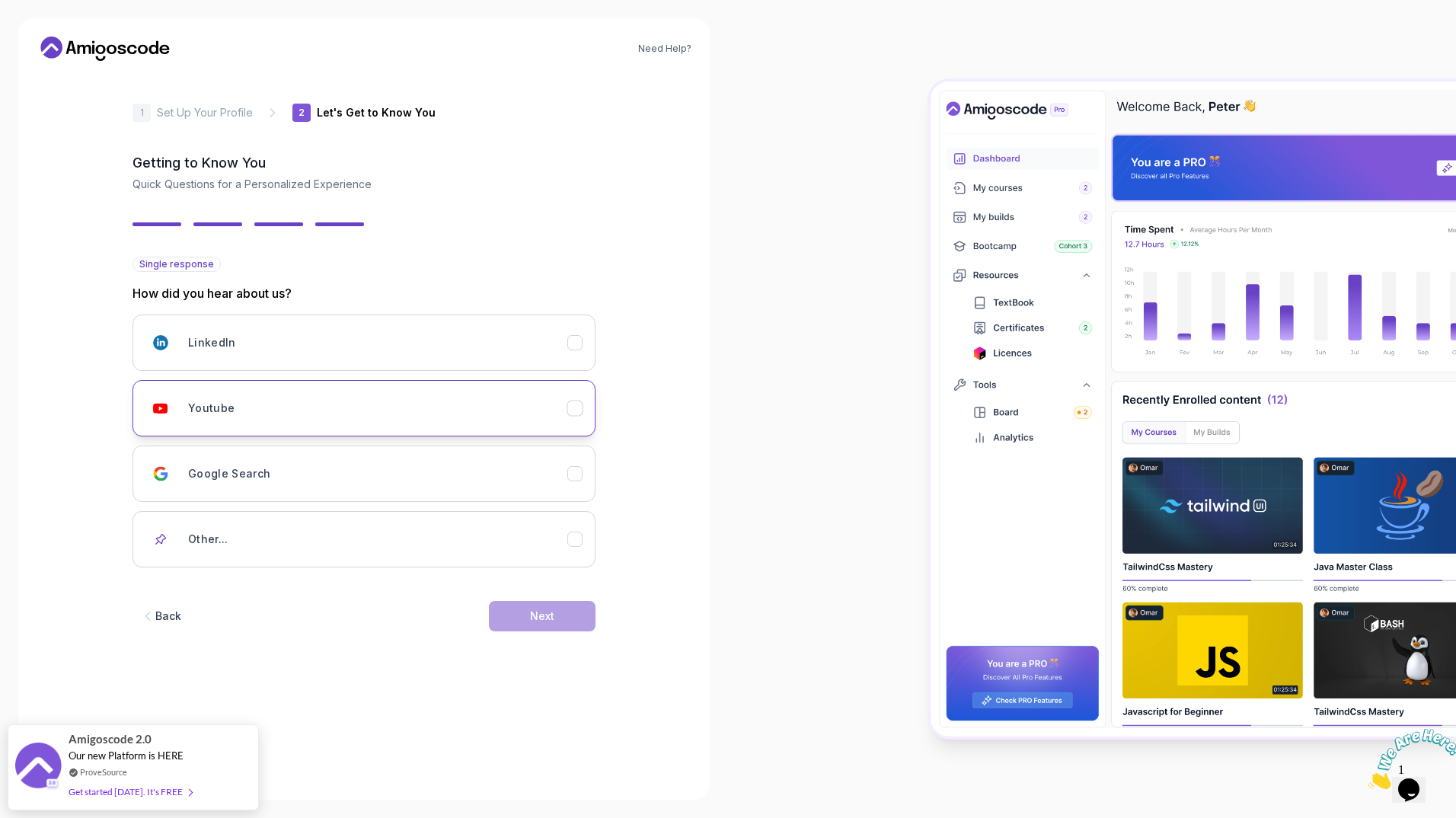
click at [559, 398] on div "Youtube" at bounding box center [377, 409] width 379 height 30
click at [562, 611] on button "Next" at bounding box center [543, 616] width 107 height 30
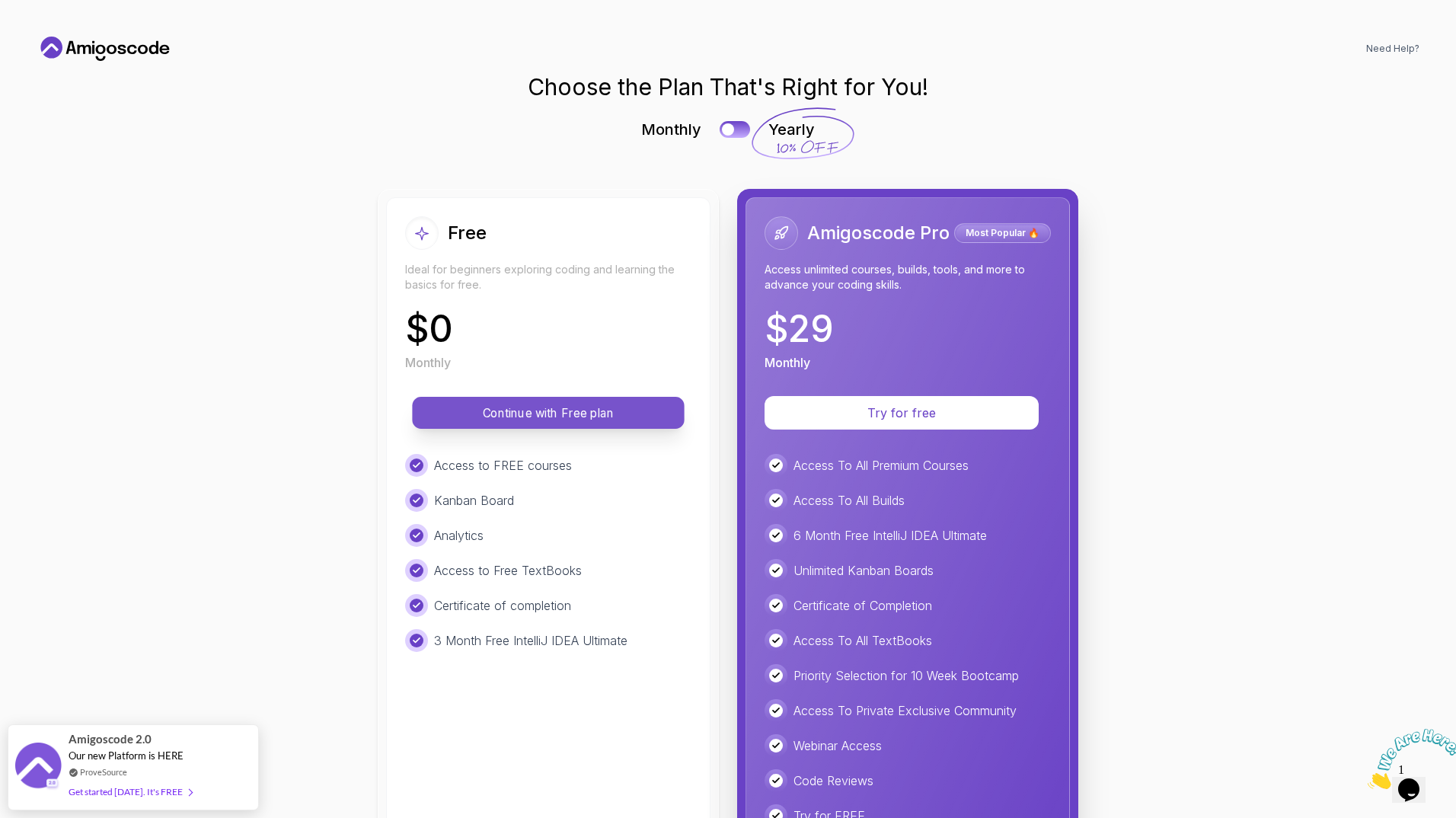
click at [568, 413] on p "Continue with Free plan" at bounding box center [548, 413] width 238 height 18
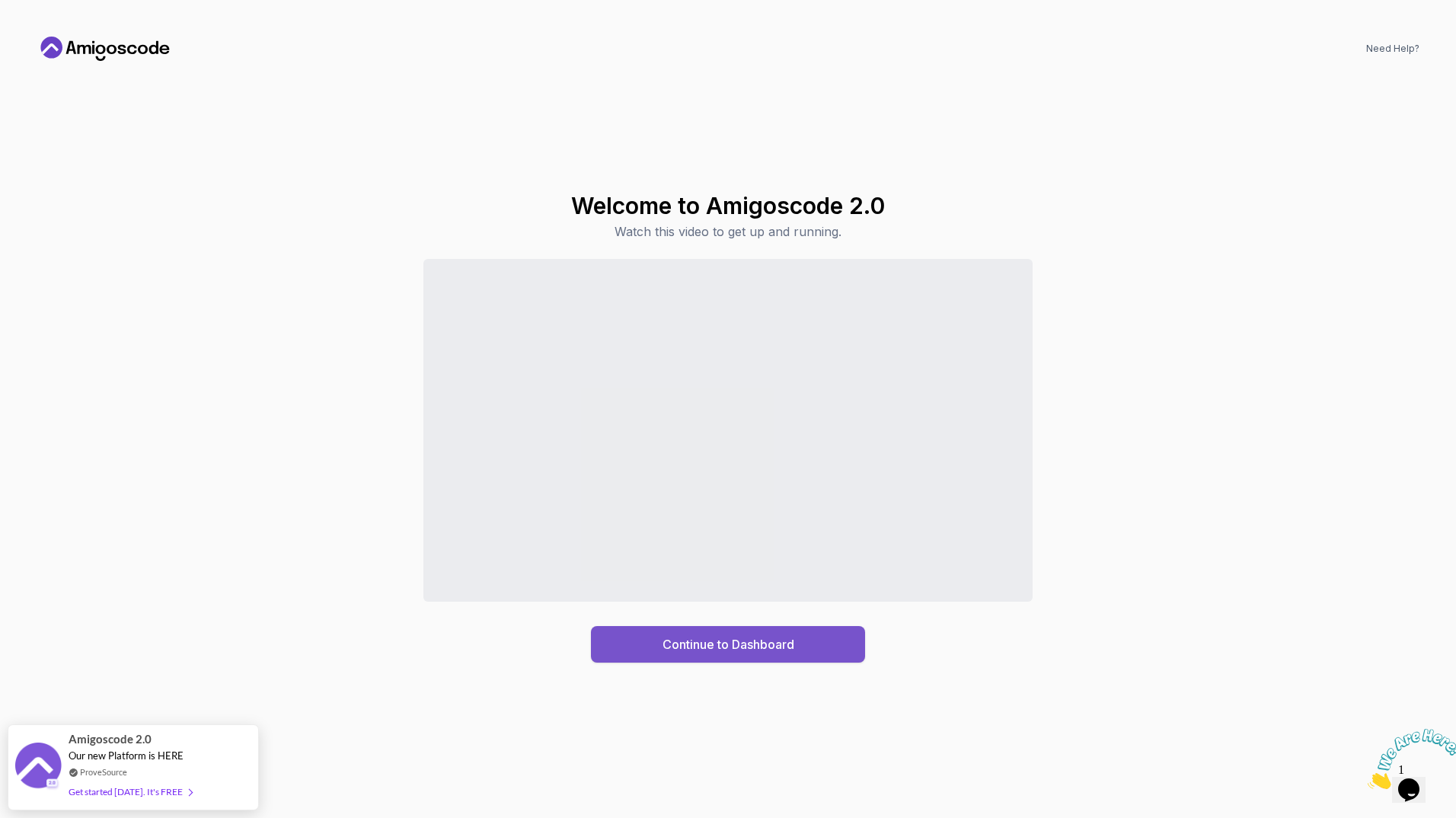
click at [675, 656] on button "Continue to Dashboard" at bounding box center [728, 644] width 274 height 37
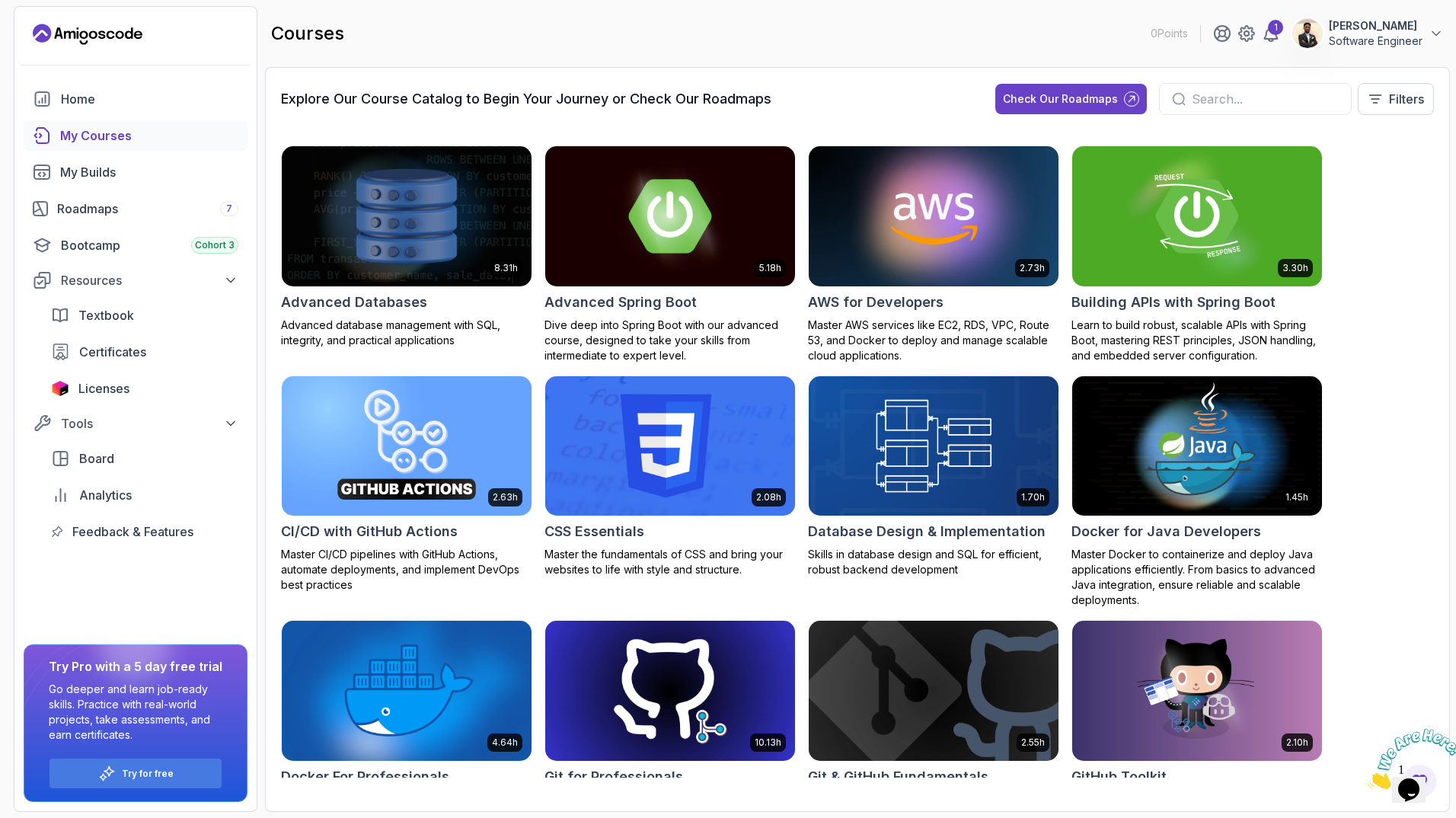
click at [125, 144] on div "My Courses" at bounding box center [149, 135] width 178 height 18
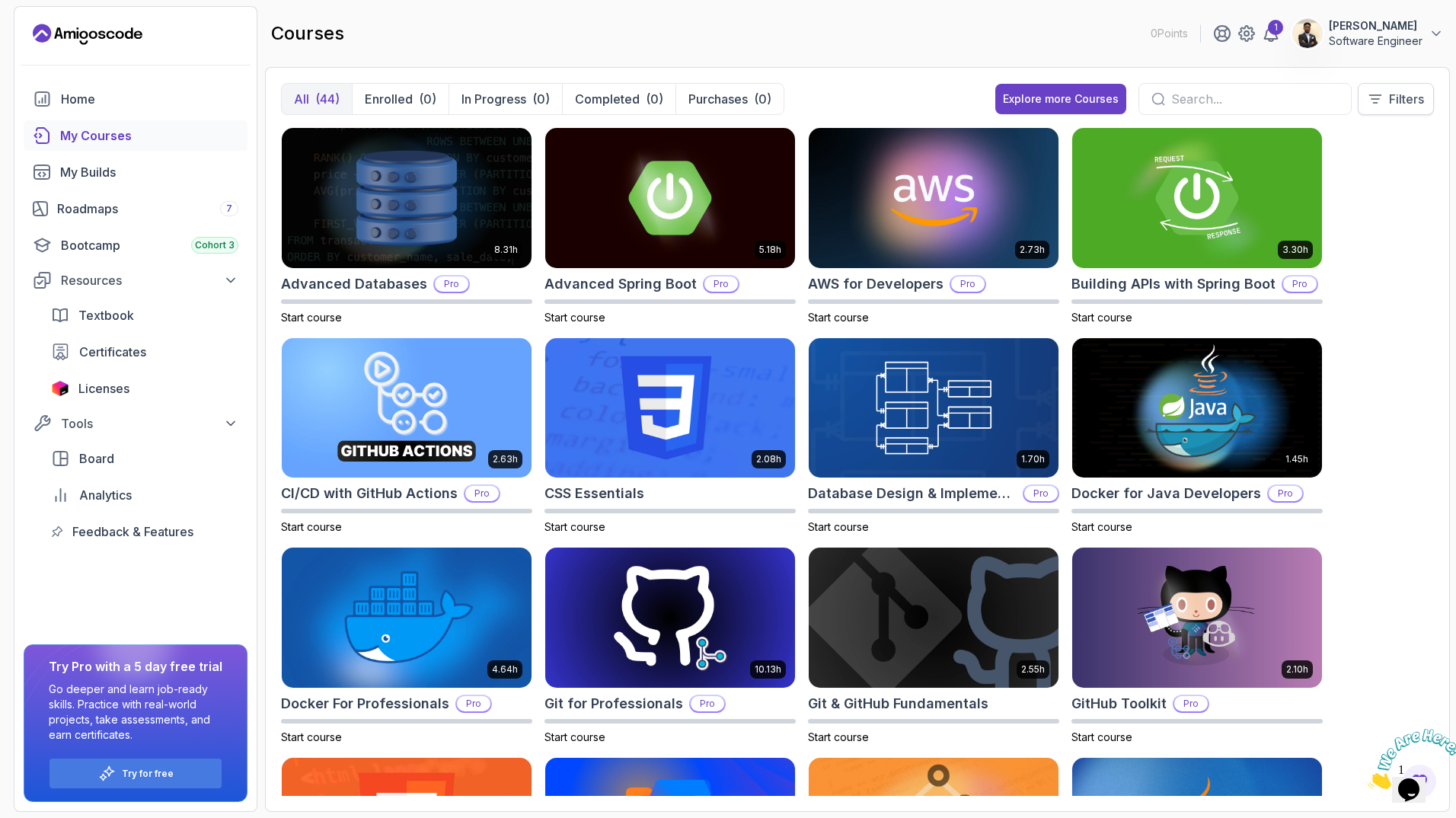
click at [1373, 103] on icon at bounding box center [1376, 99] width 11 height 8
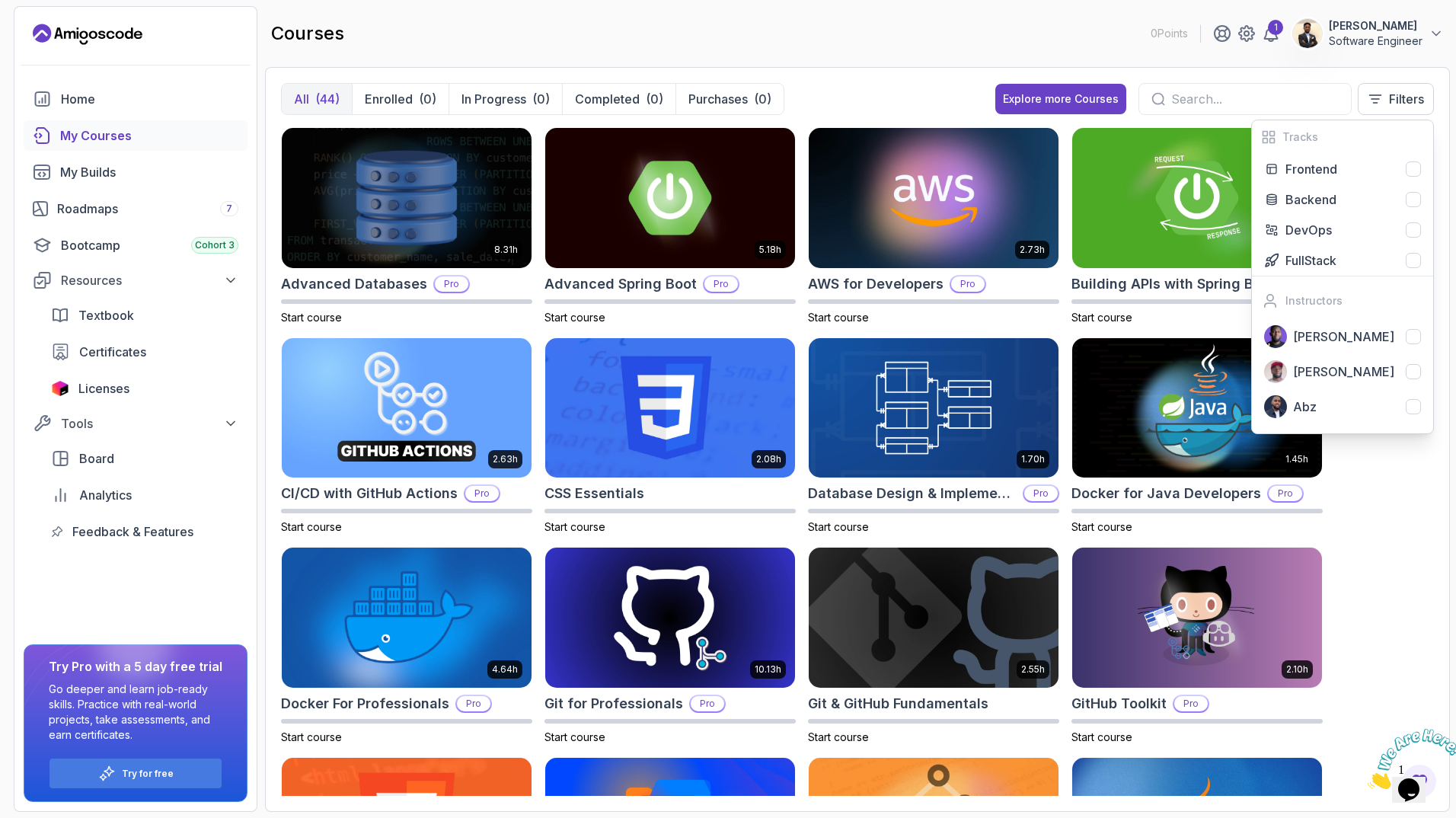
click at [1380, 510] on div "8.31h Advanced Databases Pro Start course 5.18h Advanced Spring Boot Pro Start …" at bounding box center [857, 461] width 1153 height 669
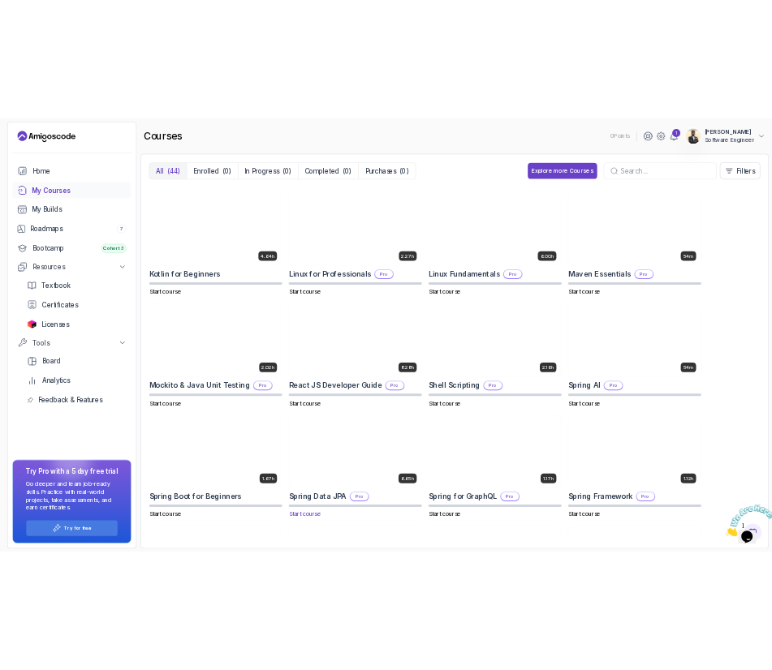
scroll to position [1649, 0]
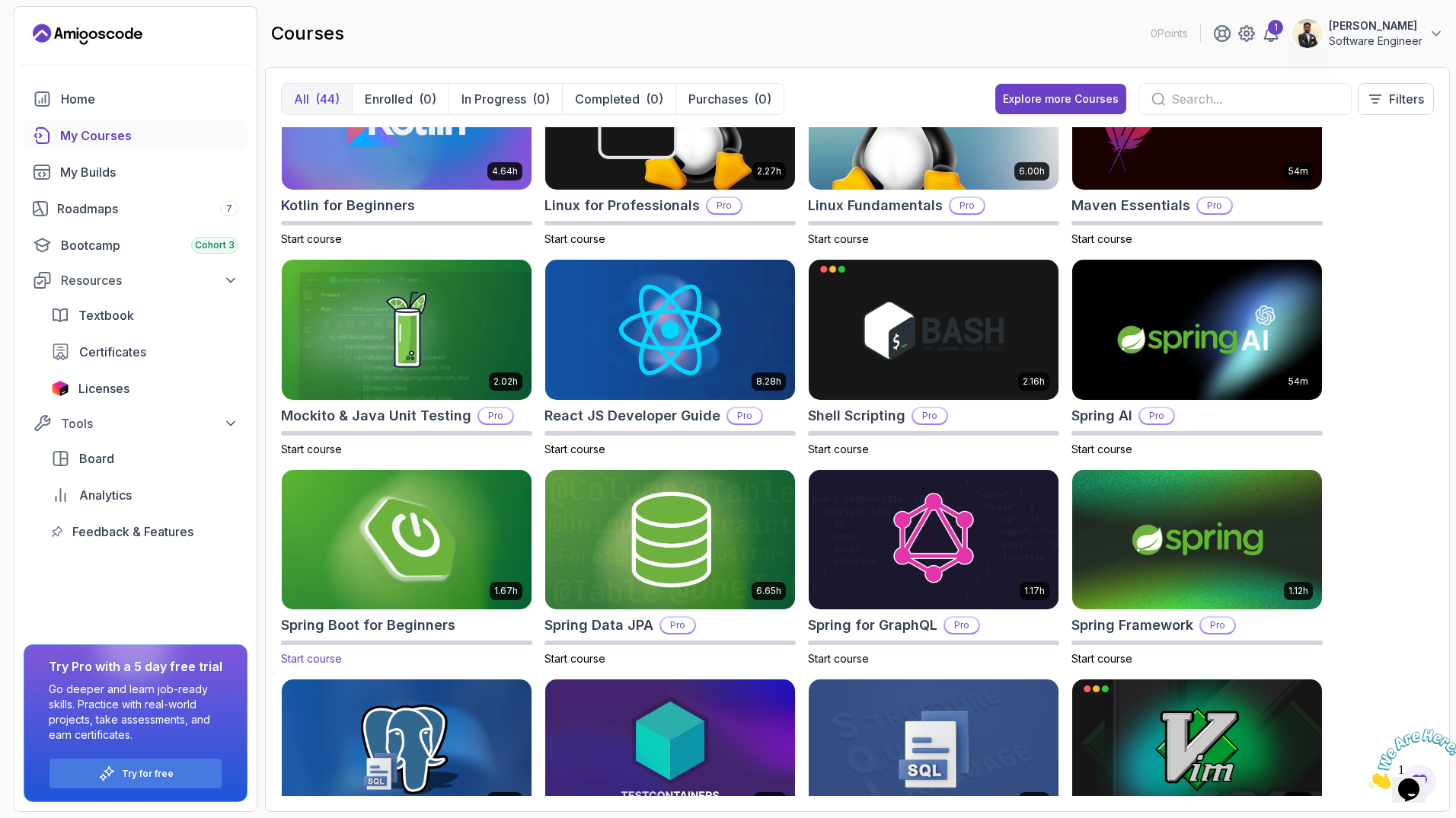
click at [402, 620] on h2 "Spring Boot for Beginners" at bounding box center [368, 625] width 175 height 22
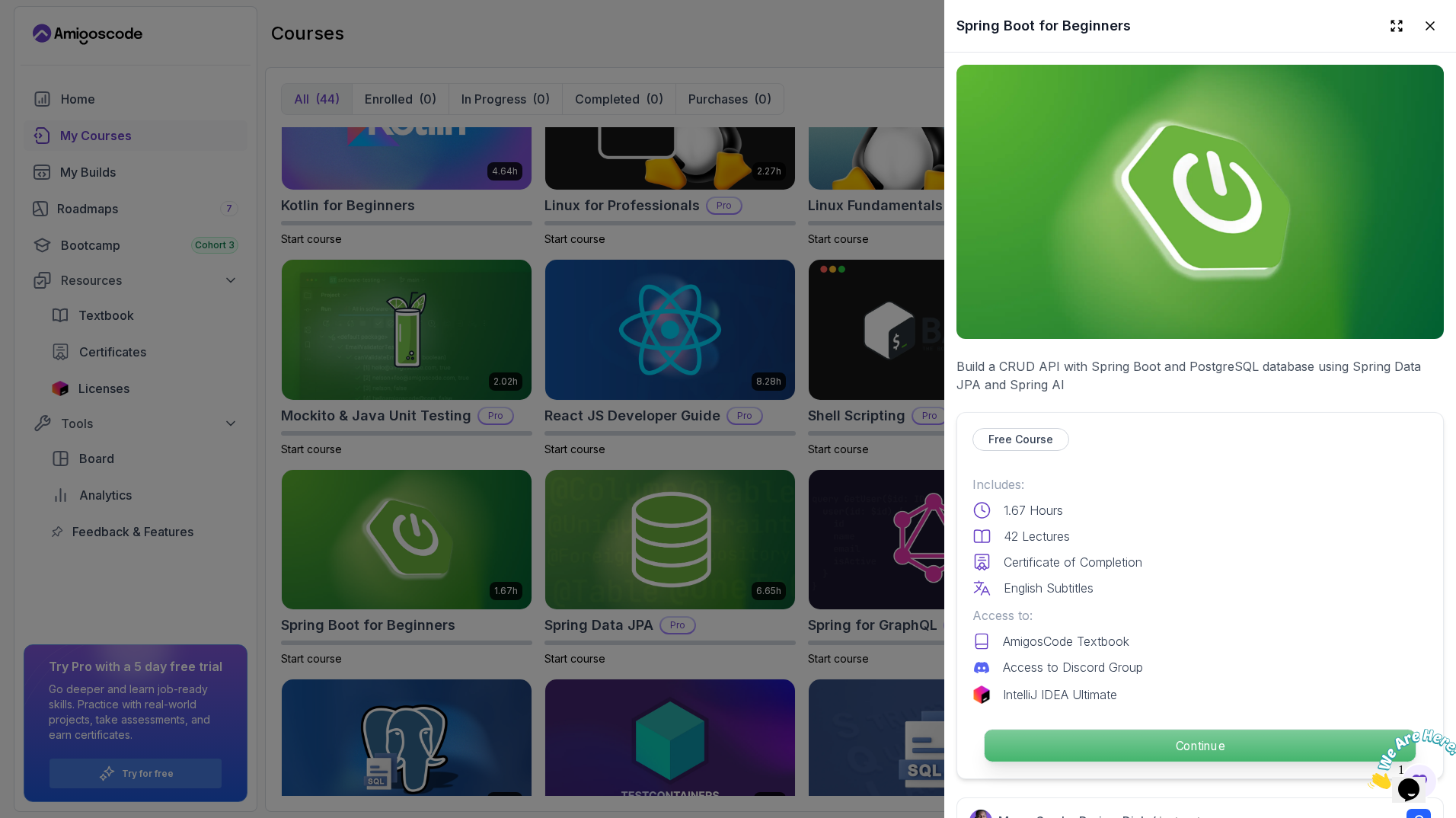
click at [1092, 730] on p "Continue" at bounding box center [1200, 746] width 431 height 32
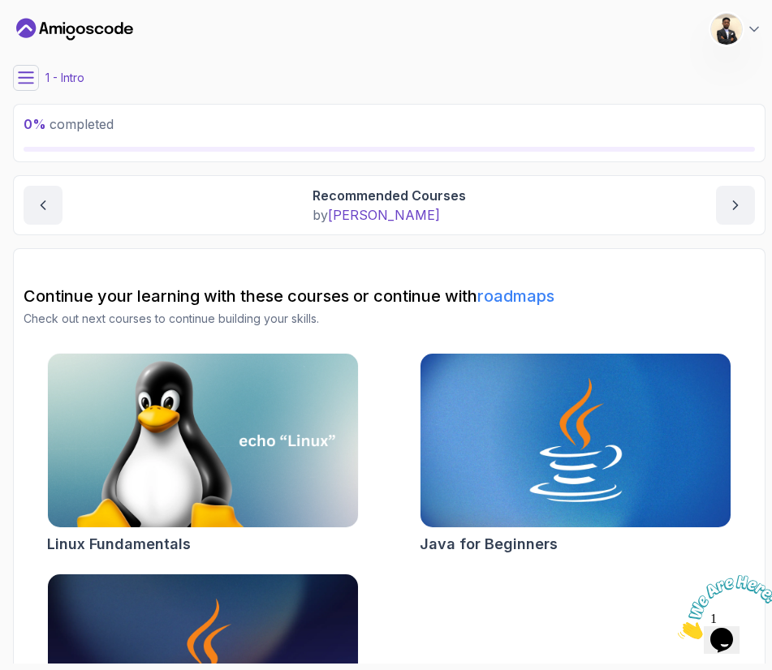
click at [537, 135] on div "0 % completed" at bounding box center [389, 132] width 731 height 37
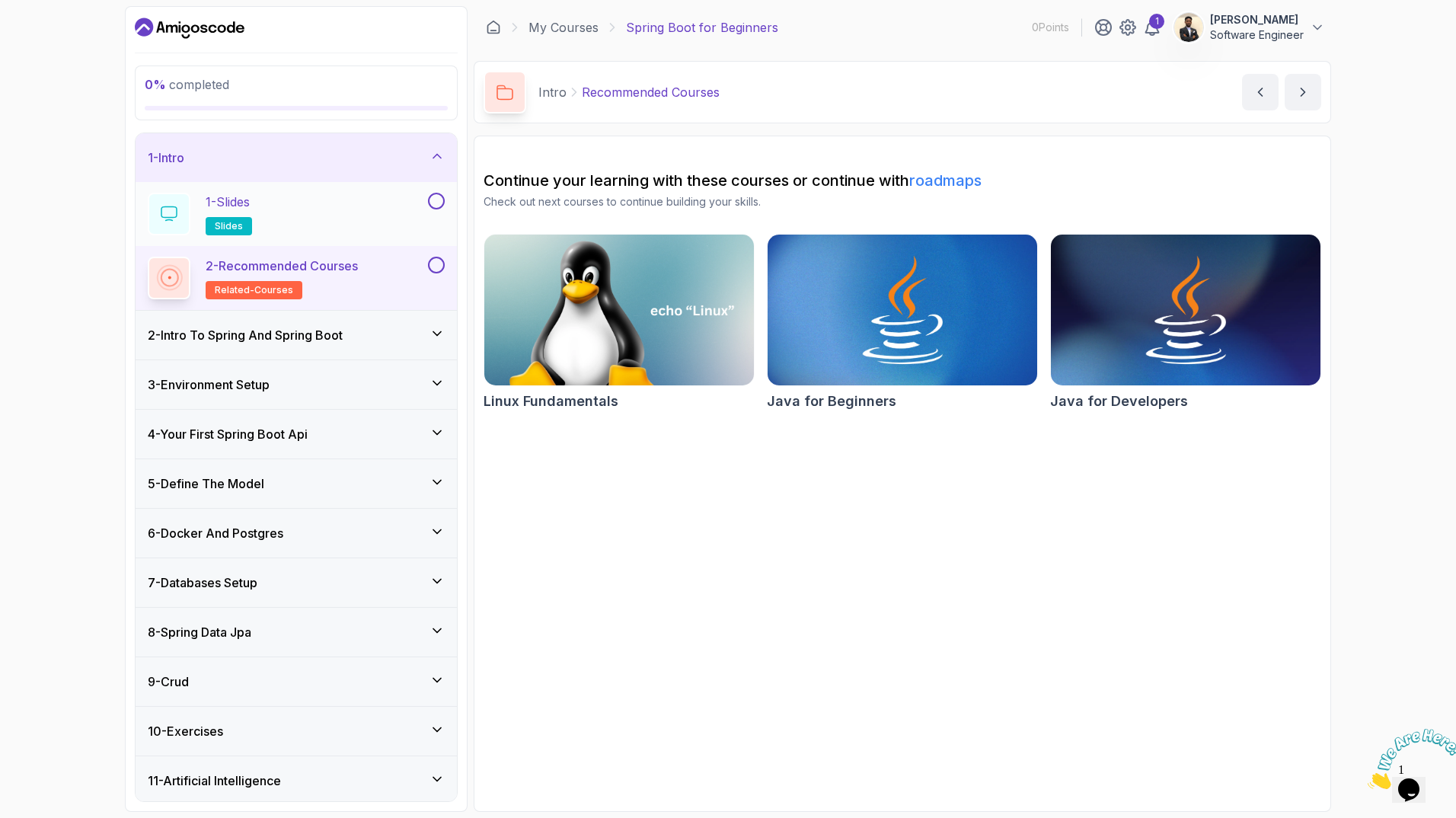
click at [341, 213] on div "1 - Slides slides" at bounding box center [285, 213] width 277 height 42
